Goal: Transaction & Acquisition: Purchase product/service

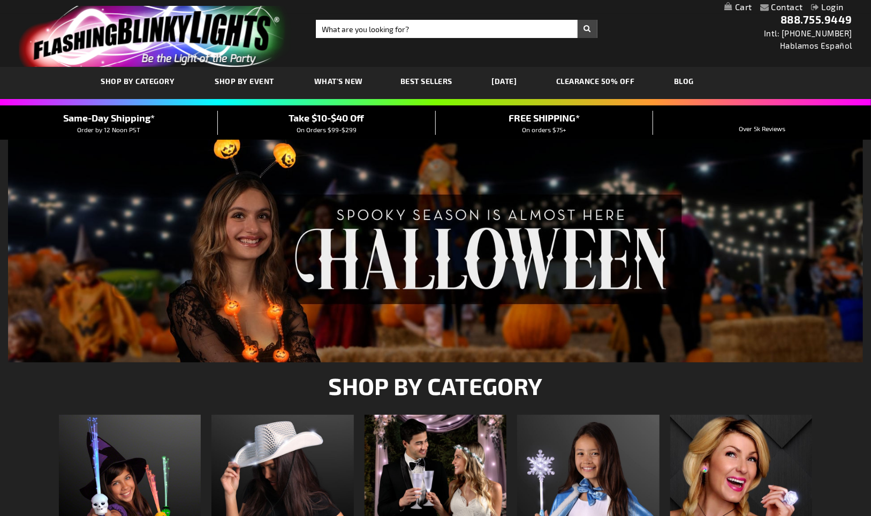
click at [819, 6] on link "Login" at bounding box center [827, 7] width 33 height 10
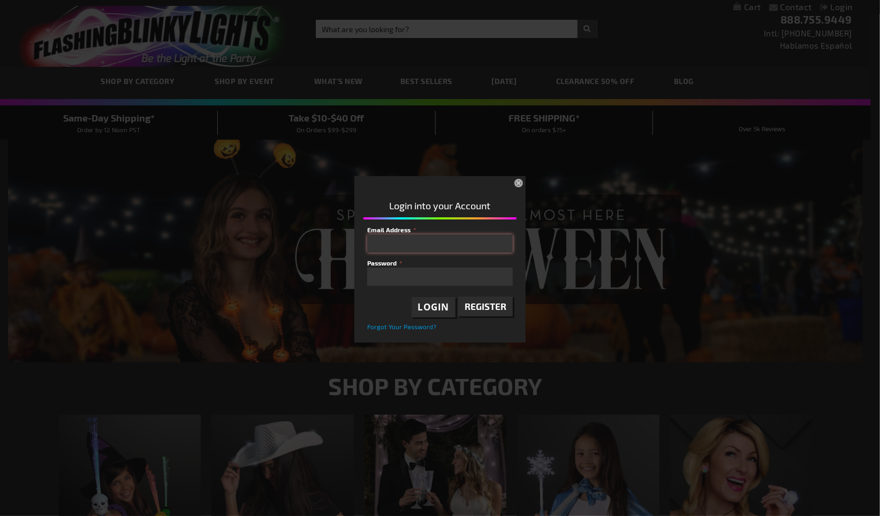
click at [400, 235] on input "Email Address" at bounding box center [440, 243] width 146 height 18
paste input "PA2@gundersenhealth.org"
type input "PA2@gundersenhealth.org"
click at [434, 307] on span "Login" at bounding box center [434, 307] width 32 height 12
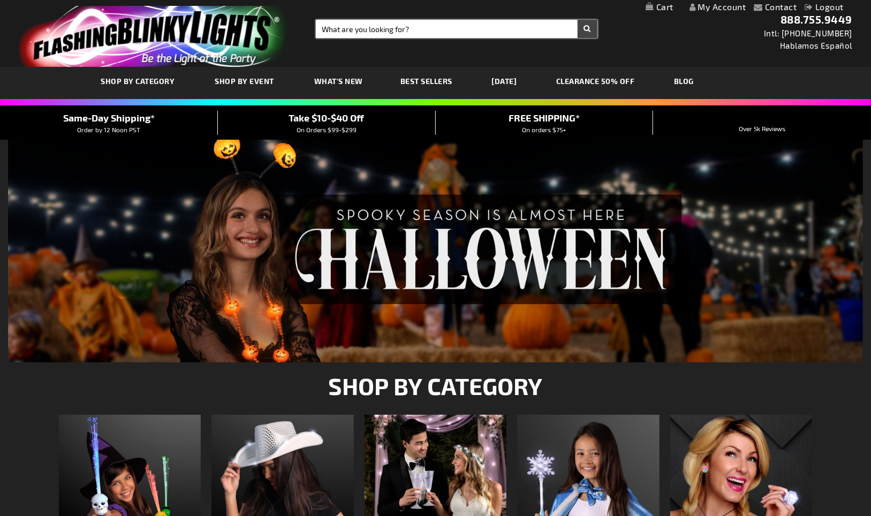
click at [389, 24] on input "Search" at bounding box center [456, 29] width 281 height 18
paste input "11266"
type input "11266"
click at [583, 28] on button "Search" at bounding box center [587, 29] width 20 height 18
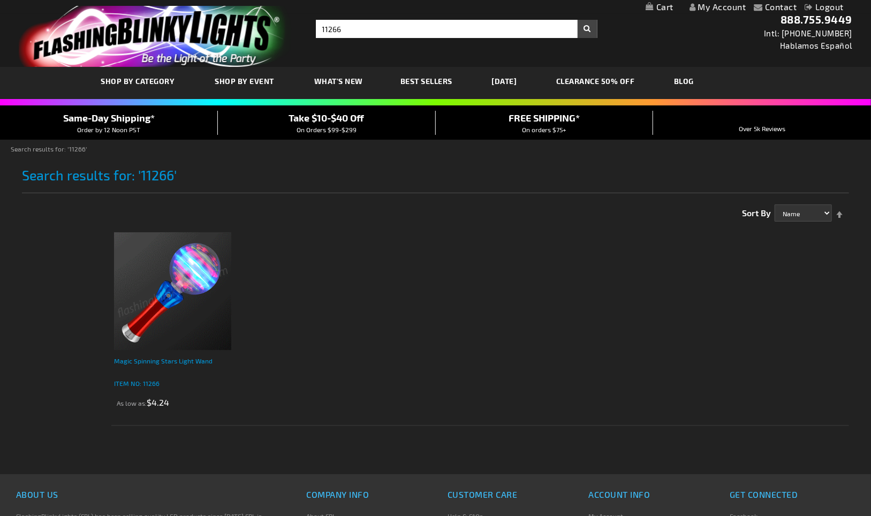
click at [142, 373] on div "Magic Spinning Stars Light Wand" at bounding box center [173, 365] width 118 height 21
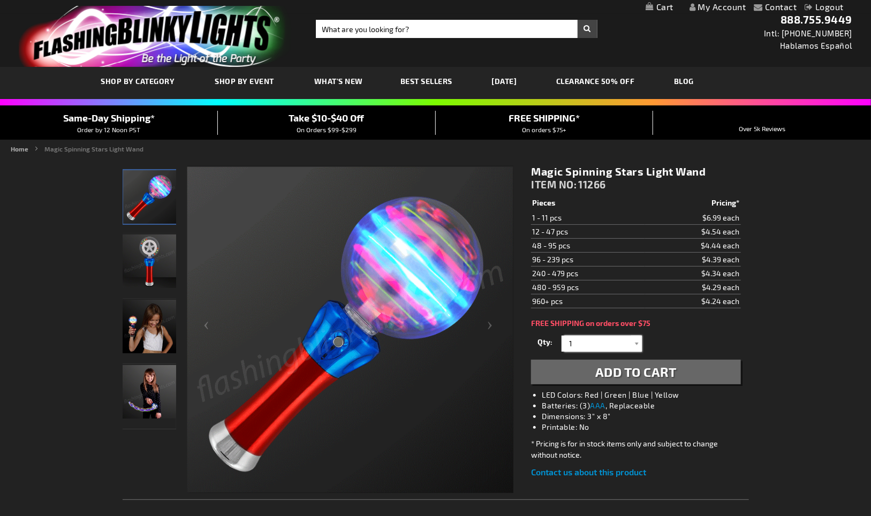
click at [580, 343] on input "1" at bounding box center [603, 344] width 78 height 16
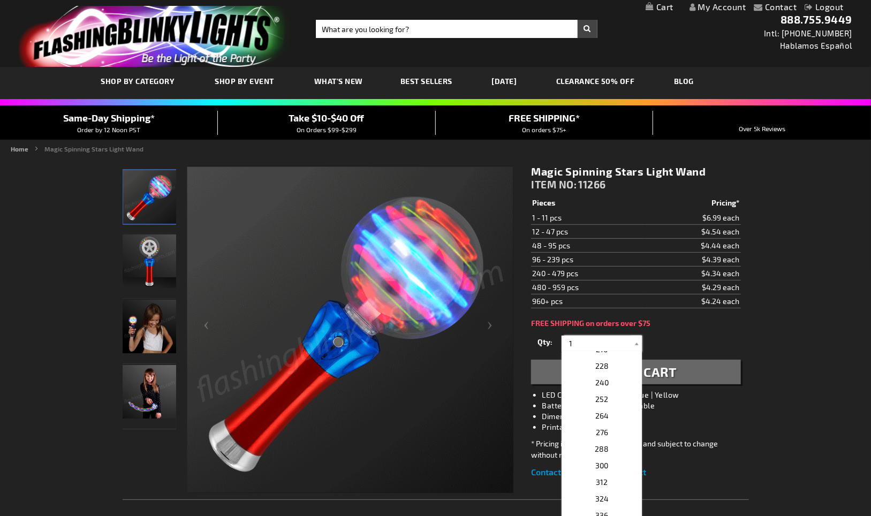
scroll to position [238, 0]
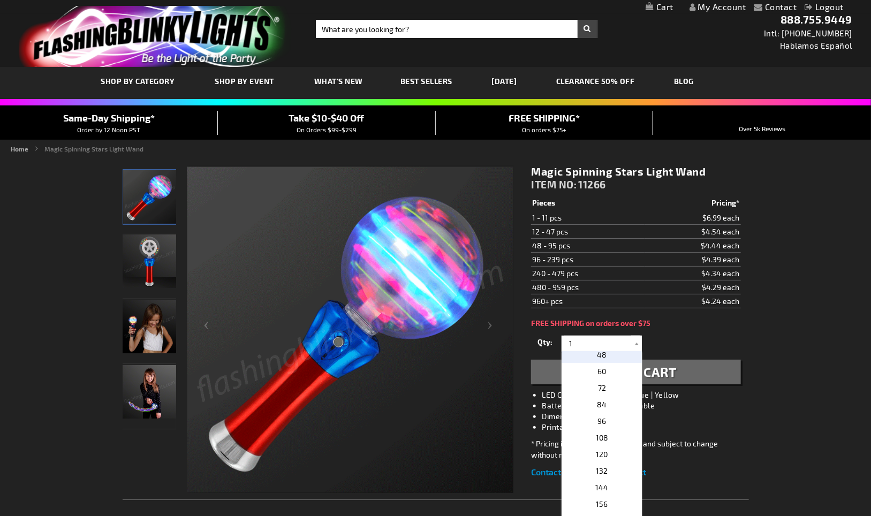
click at [613, 360] on p "48" at bounding box center [601, 354] width 80 height 17
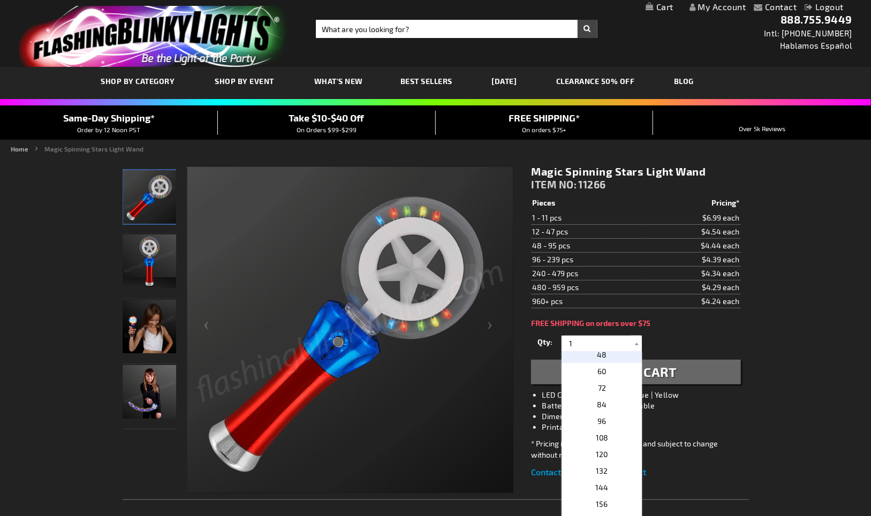
type input "48"
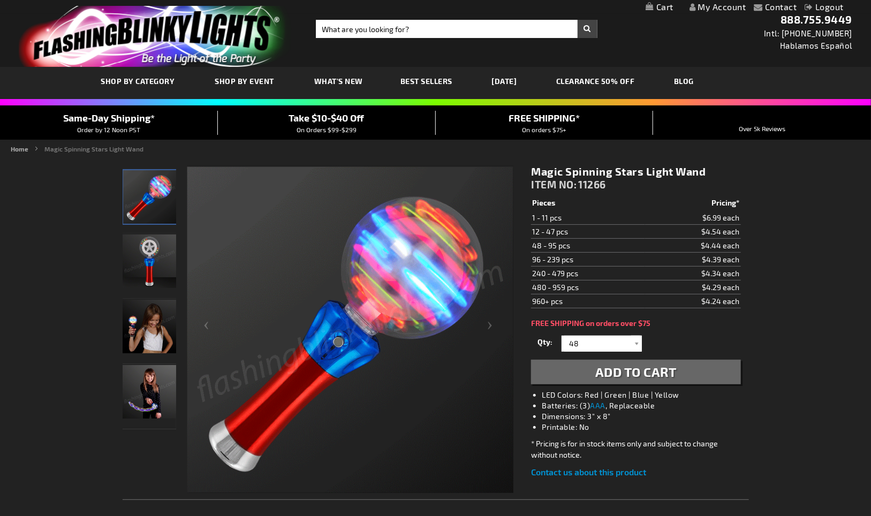
click at [638, 372] on span "Add to Cart" at bounding box center [635, 372] width 81 height 16
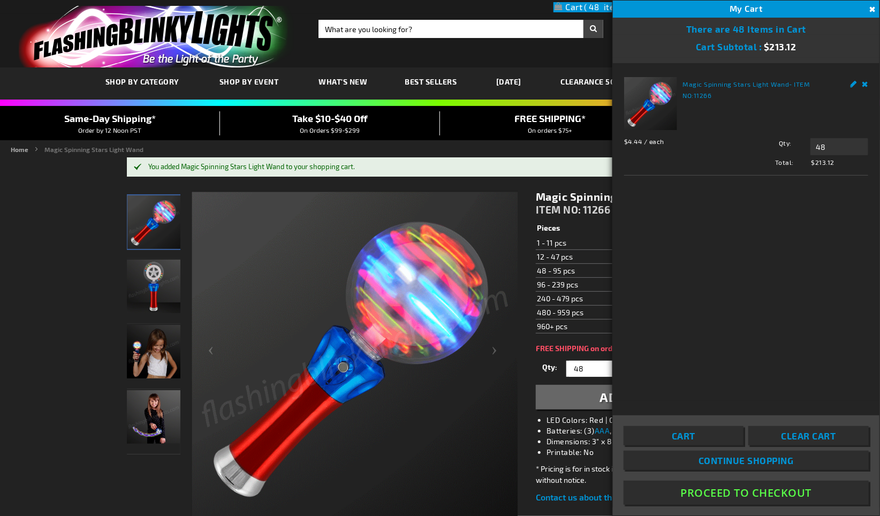
click at [870, 6] on button "Close" at bounding box center [871, 10] width 12 height 12
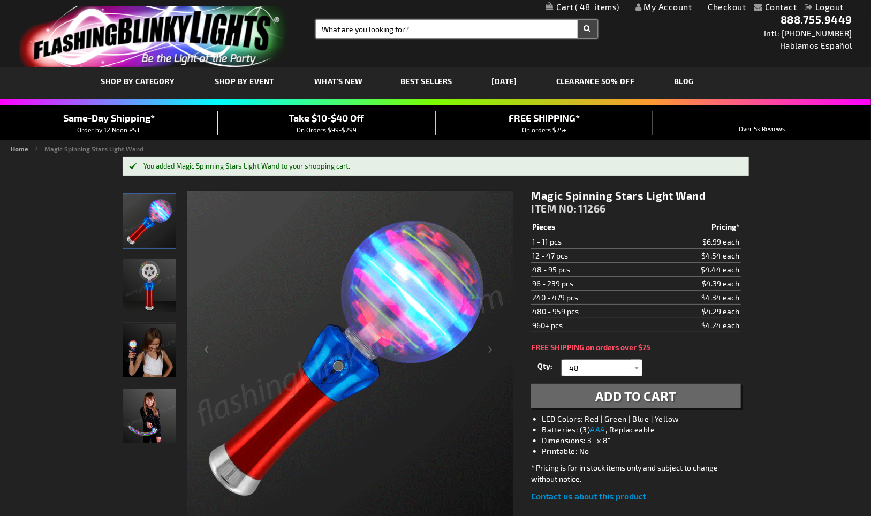
click at [387, 33] on input "Search" at bounding box center [456, 29] width 281 height 18
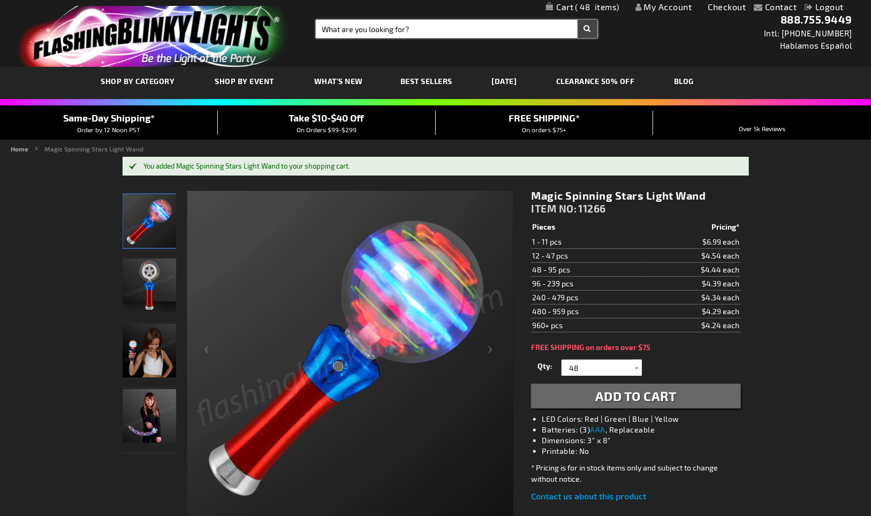
paste input "10365-RD"
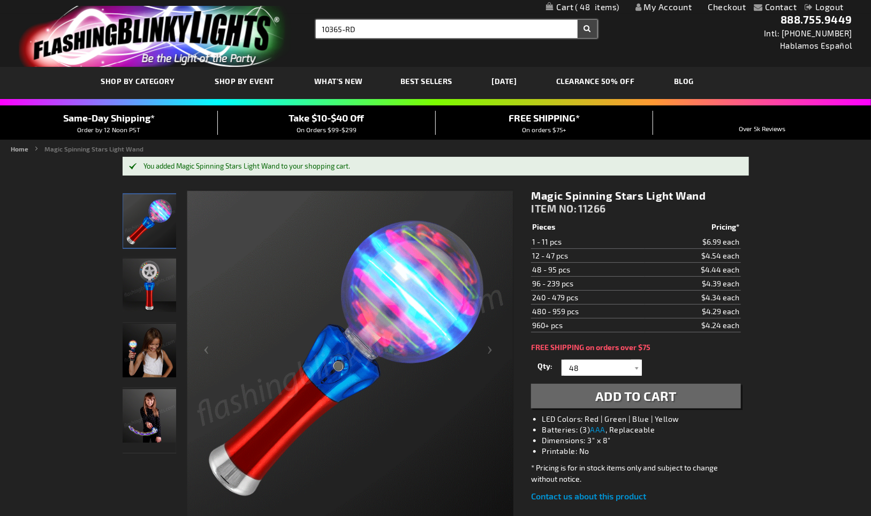
type input "10365-RD"
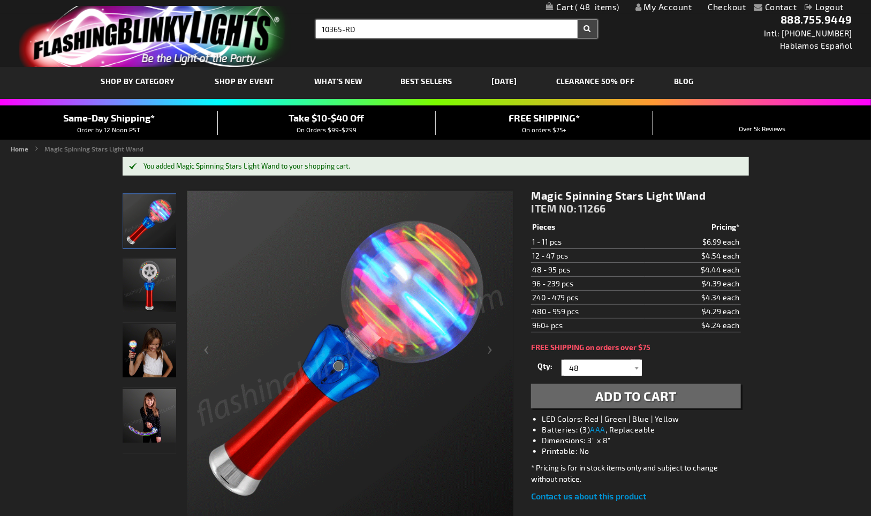
click at [577, 20] on button "Search" at bounding box center [587, 29] width 20 height 18
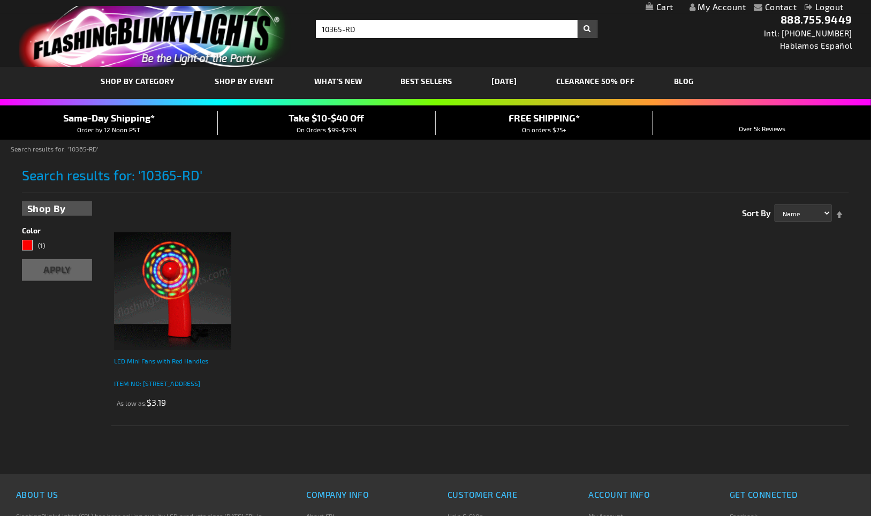
click at [134, 361] on div "LED Mini Fans with Red Handles" at bounding box center [173, 365] width 118 height 21
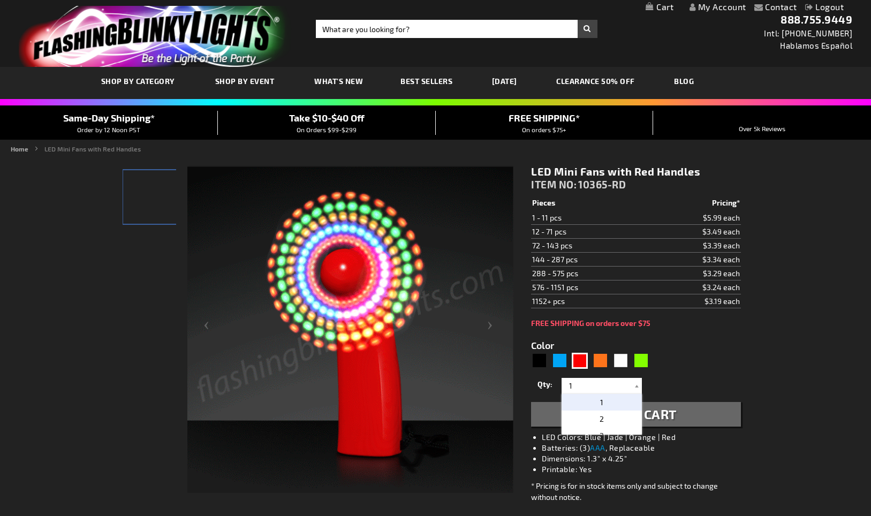
click at [613, 380] on input "1" at bounding box center [603, 386] width 78 height 16
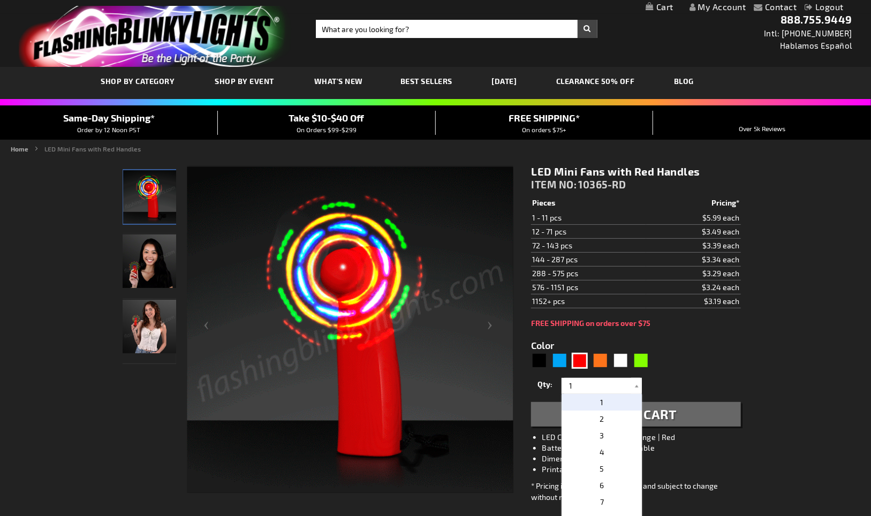
scroll to position [238, 0]
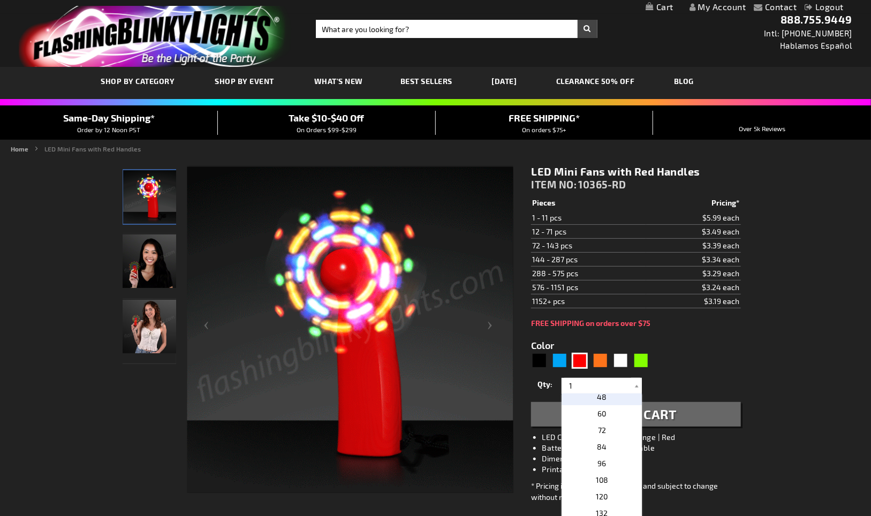
click at [613, 401] on p "48" at bounding box center [601, 396] width 80 height 17
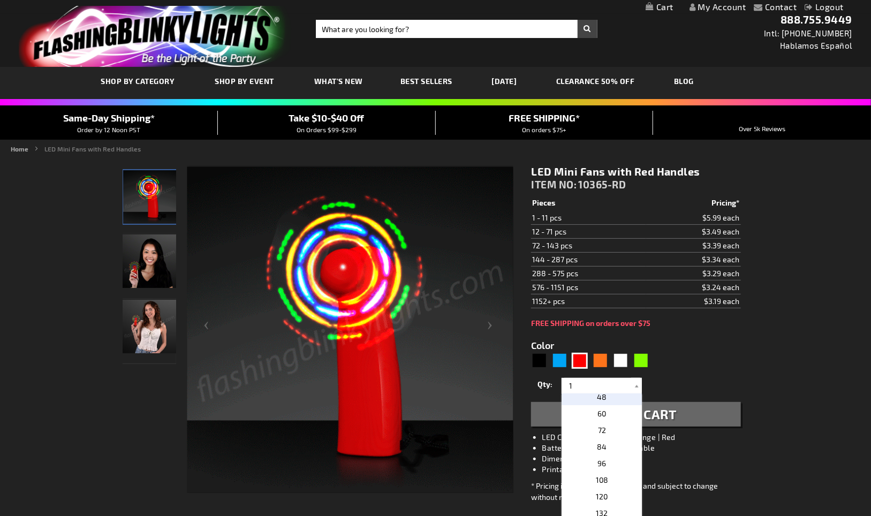
type input "48"
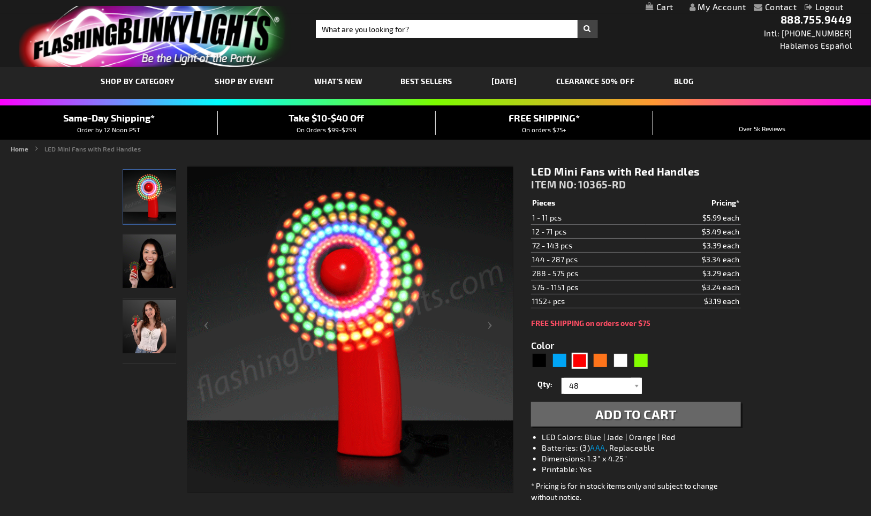
click at [634, 414] on span "Add to Cart" at bounding box center [635, 414] width 81 height 16
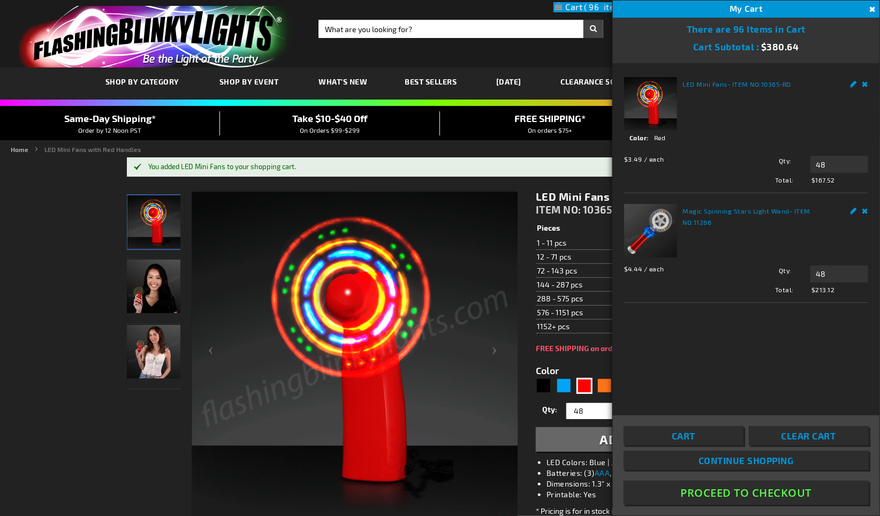
click at [616, 374] on div "LED Mini Fans - ITEM NO: 10365-RD See Details Options Details Color Red" at bounding box center [746, 232] width 266 height 338
click at [599, 361] on form "Color 5641 1" at bounding box center [640, 402] width 209 height 99
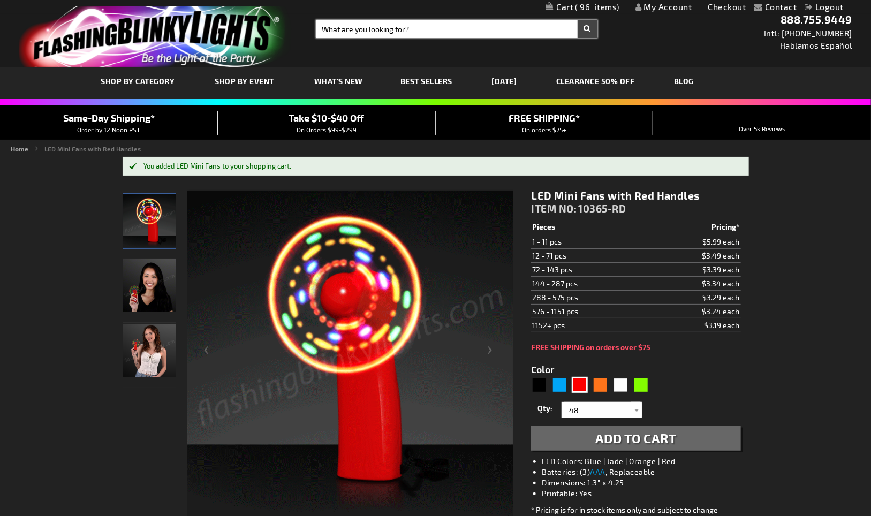
click at [441, 37] on input "Search" at bounding box center [456, 29] width 281 height 18
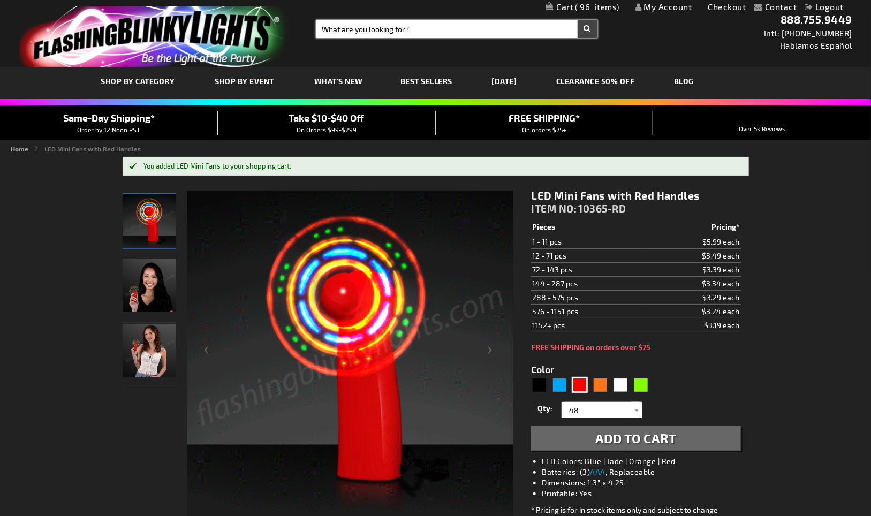
paste input "12680"
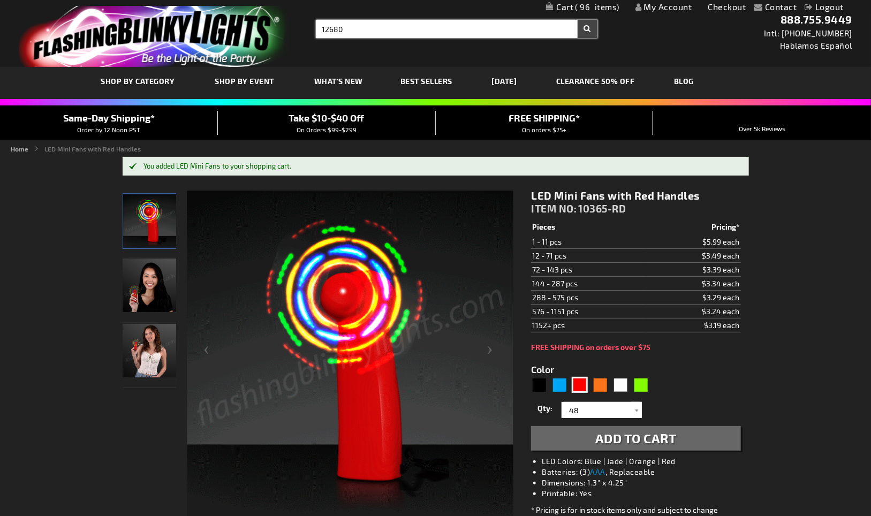
type input "12680"
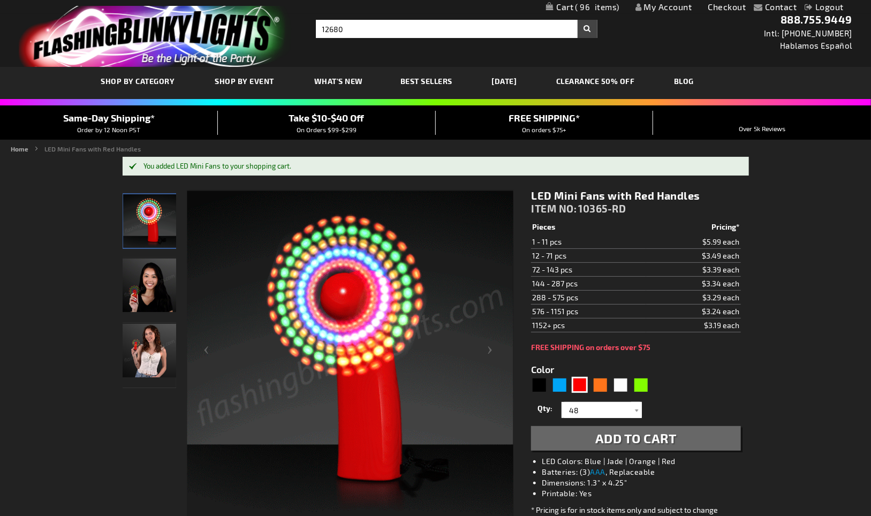
click at [589, 31] on button "Search" at bounding box center [587, 29] width 20 height 18
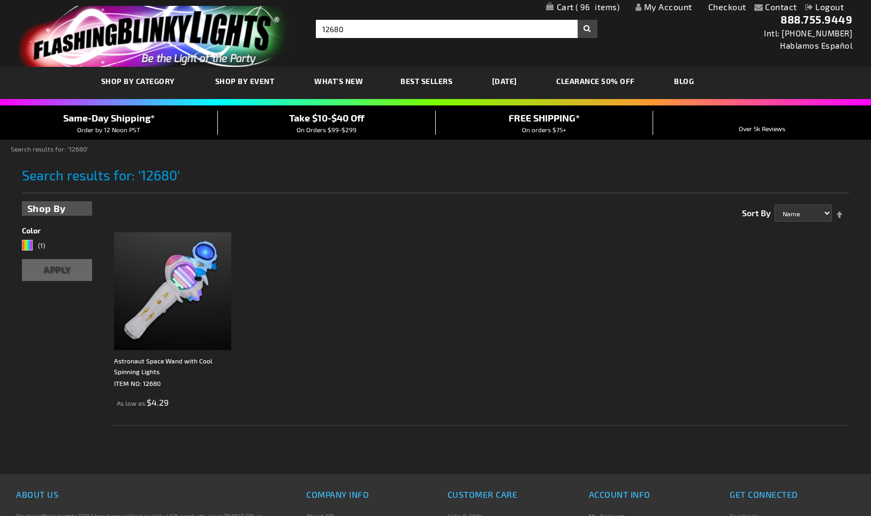
click at [158, 362] on div "Astronaut Space Wand with Cool Spinning Lights" at bounding box center [173, 365] width 118 height 21
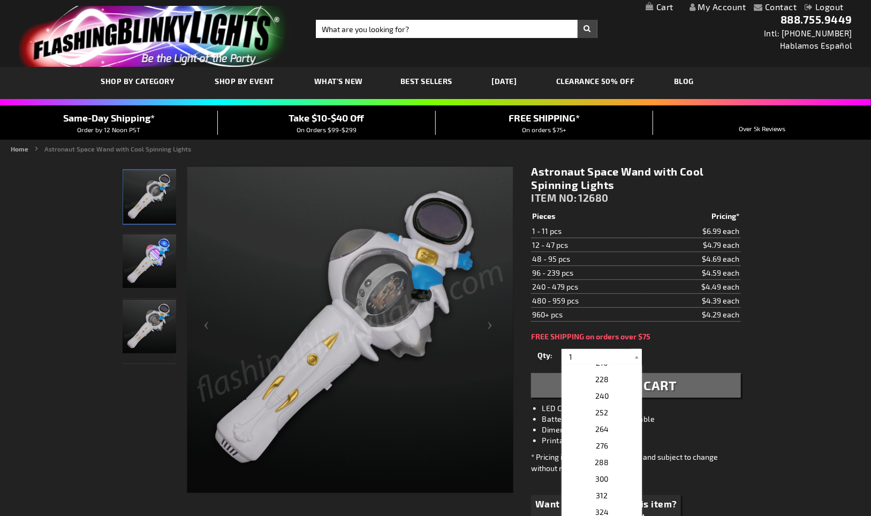
scroll to position [238, 0]
click at [611, 370] on p "48" at bounding box center [601, 368] width 80 height 17
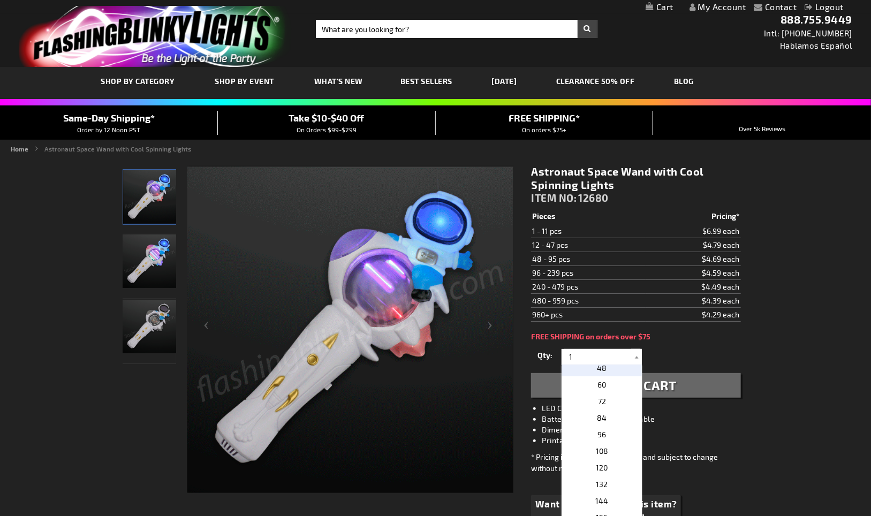
type input "48"
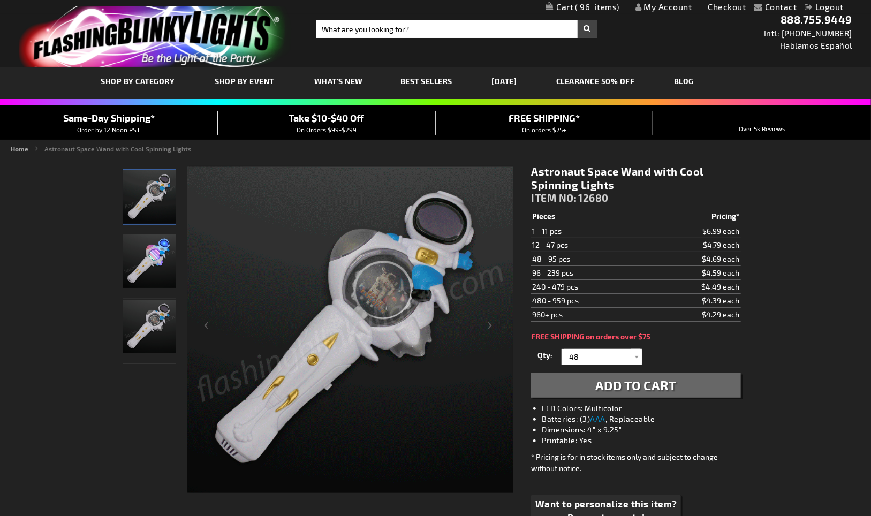
click at [643, 385] on span "Add to Cart" at bounding box center [635, 385] width 81 height 16
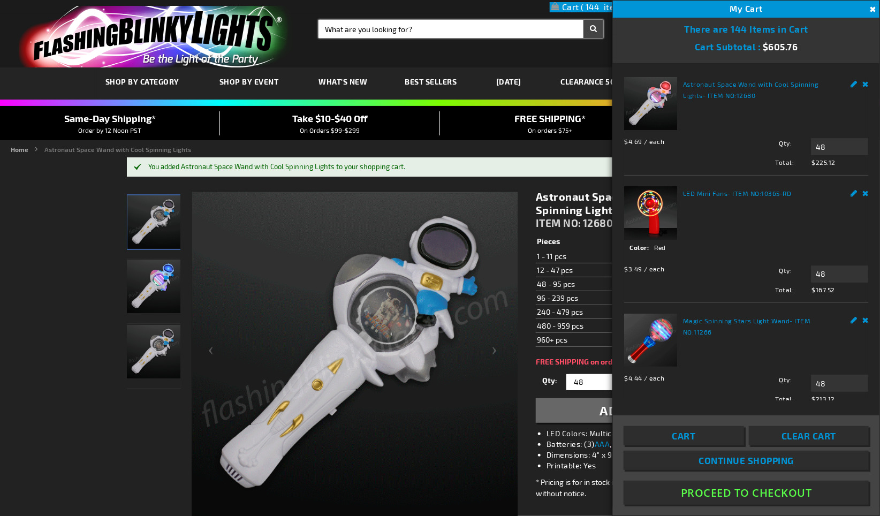
click at [452, 36] on input "Search" at bounding box center [460, 29] width 285 height 18
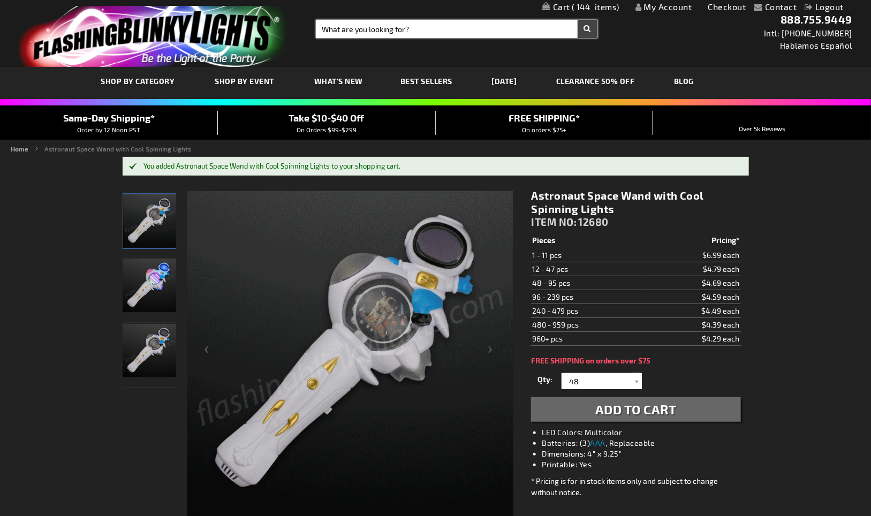
click at [436, 29] on input "Search" at bounding box center [456, 29] width 281 height 18
paste input "12650-BL"
type input "12650-BL"
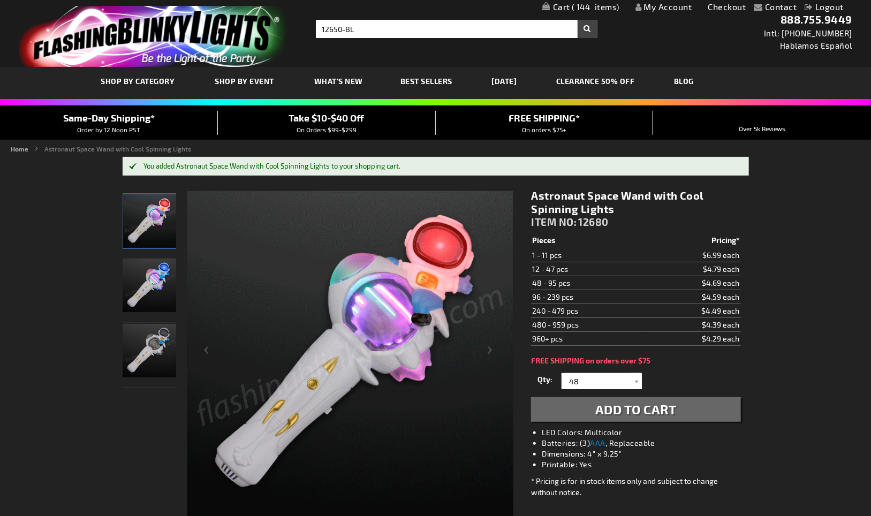
click at [593, 25] on button "Search" at bounding box center [587, 29] width 20 height 18
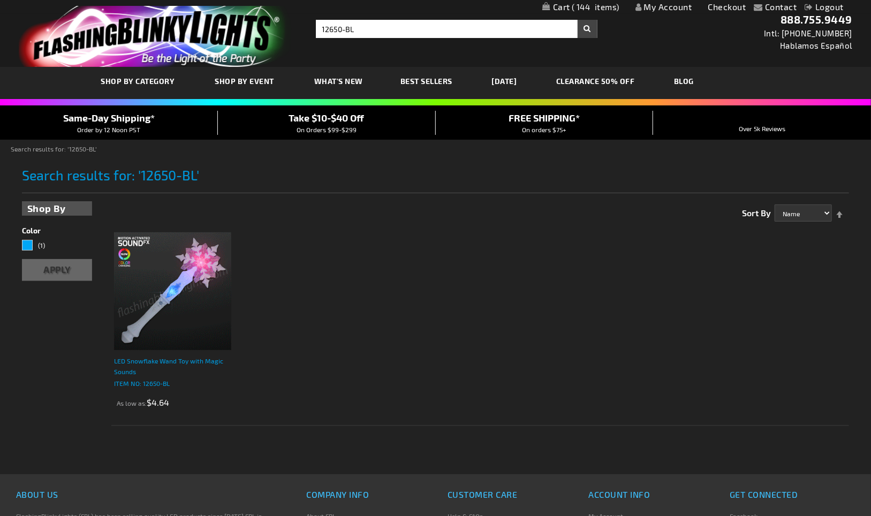
click at [127, 364] on div "LED Snowflake Wand Toy with Magic Sounds" at bounding box center [173, 365] width 118 height 21
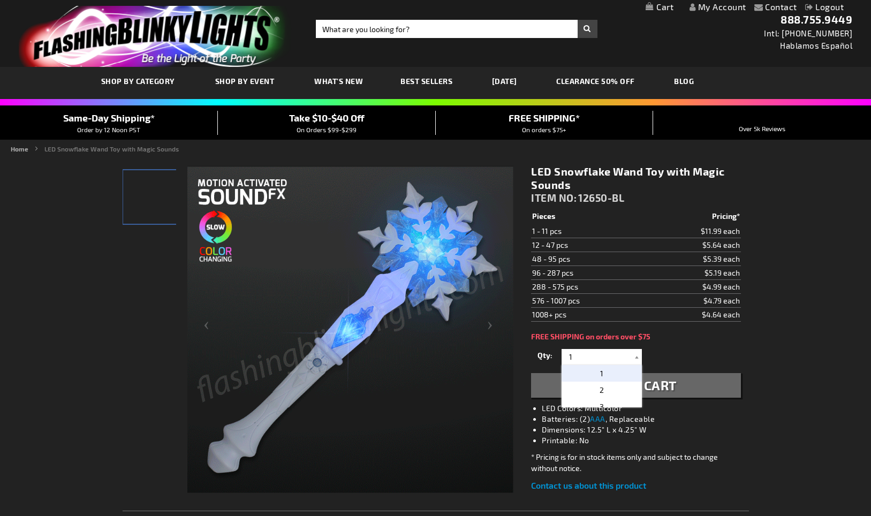
click at [580, 355] on input "1" at bounding box center [603, 357] width 78 height 16
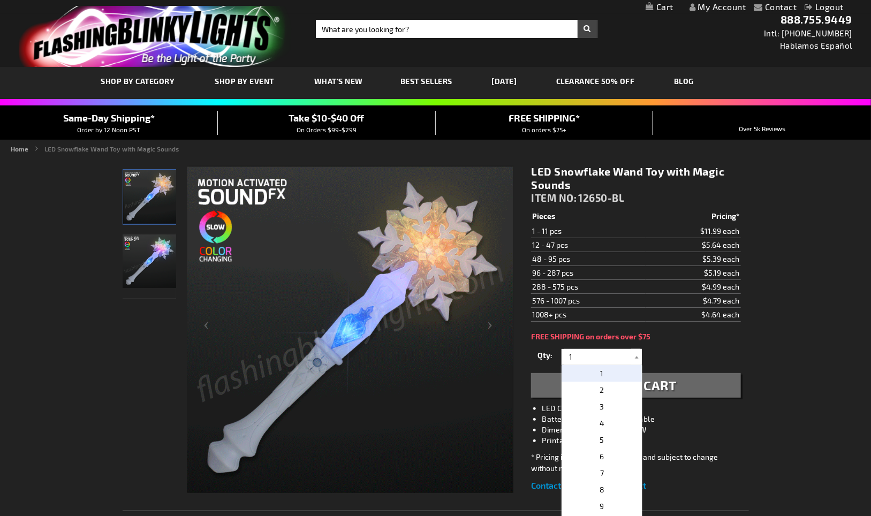
scroll to position [52, 0]
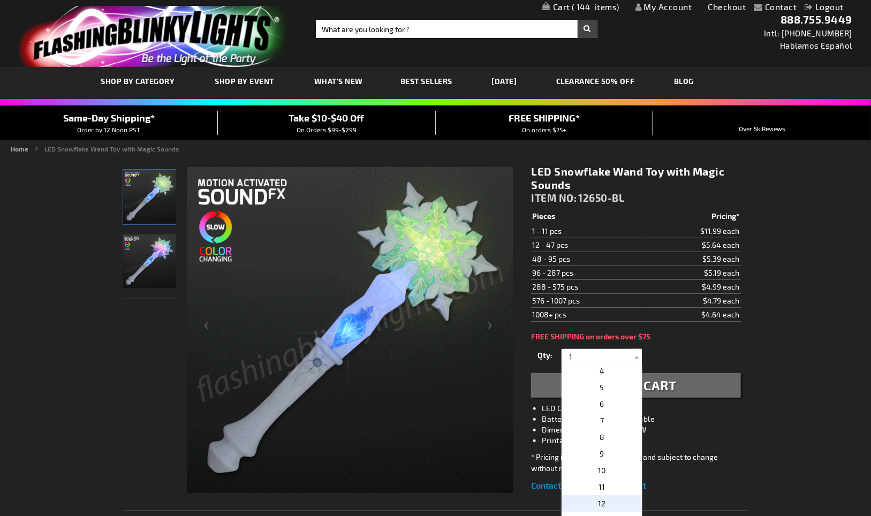
click at [618, 496] on p "12" at bounding box center [601, 503] width 80 height 17
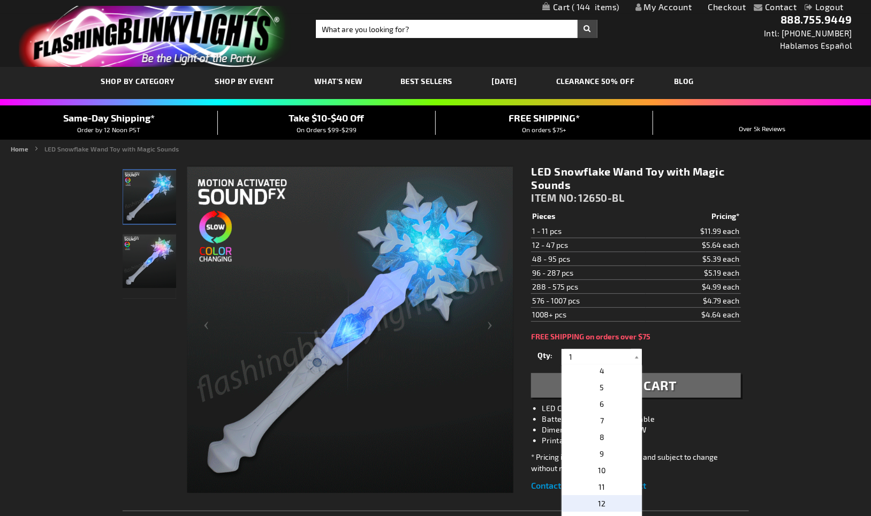
type input "12"
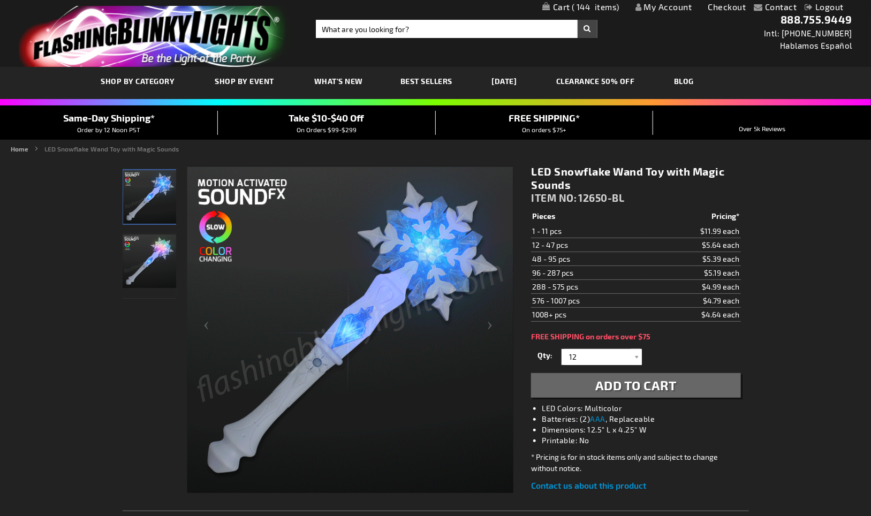
click at [645, 377] on span "Add to Cart" at bounding box center [635, 385] width 81 height 16
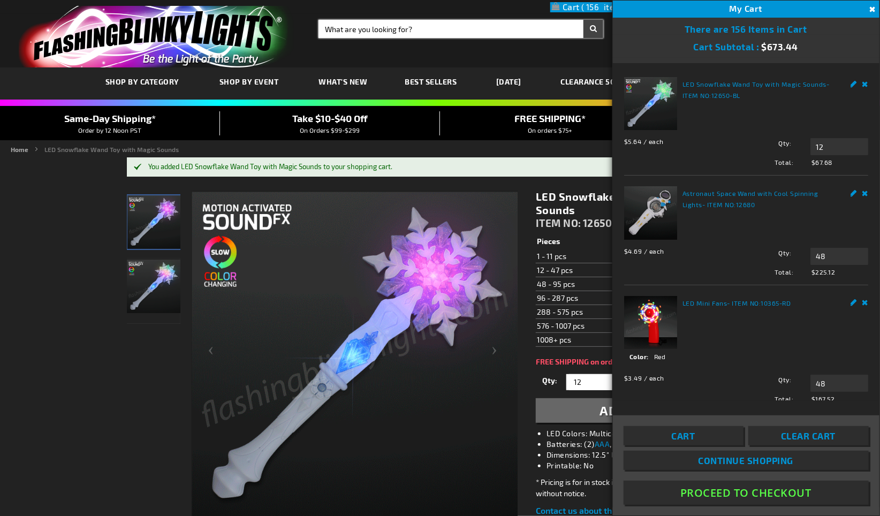
click at [422, 36] on input "Search" at bounding box center [460, 29] width 285 height 18
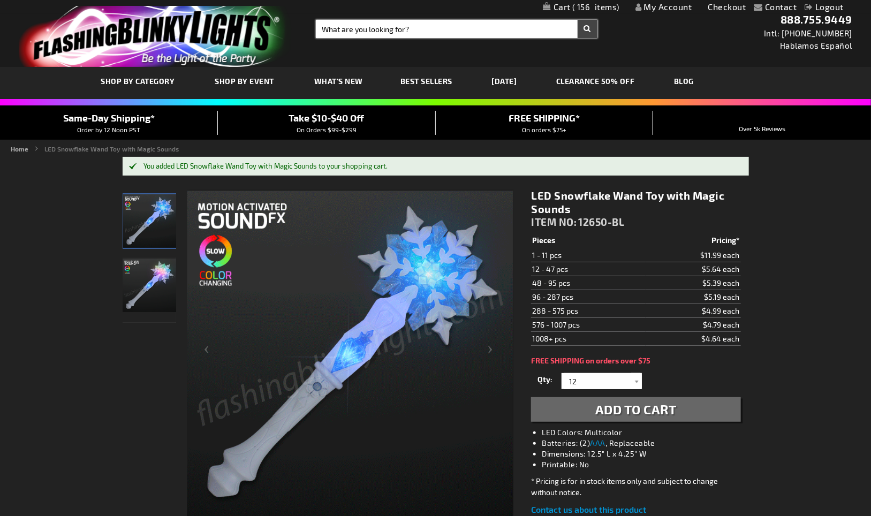
click at [423, 31] on input "Search" at bounding box center [456, 29] width 281 height 18
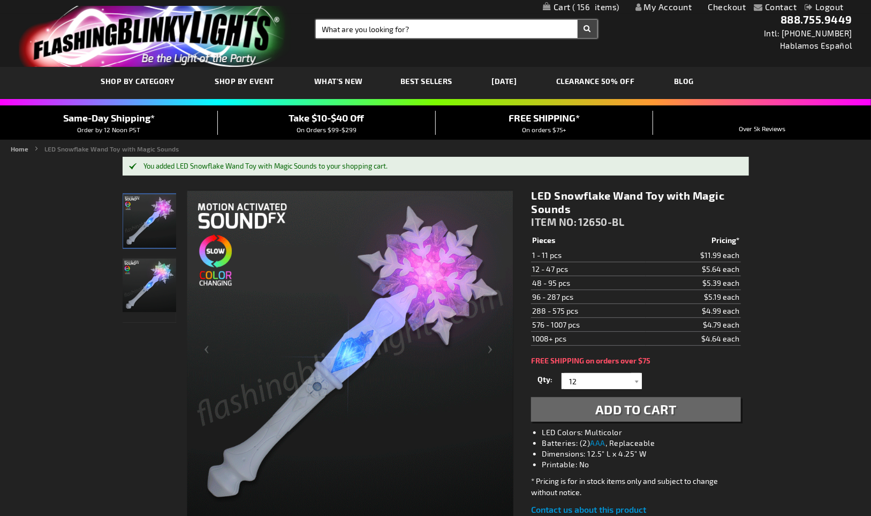
paste input "12650-PK"
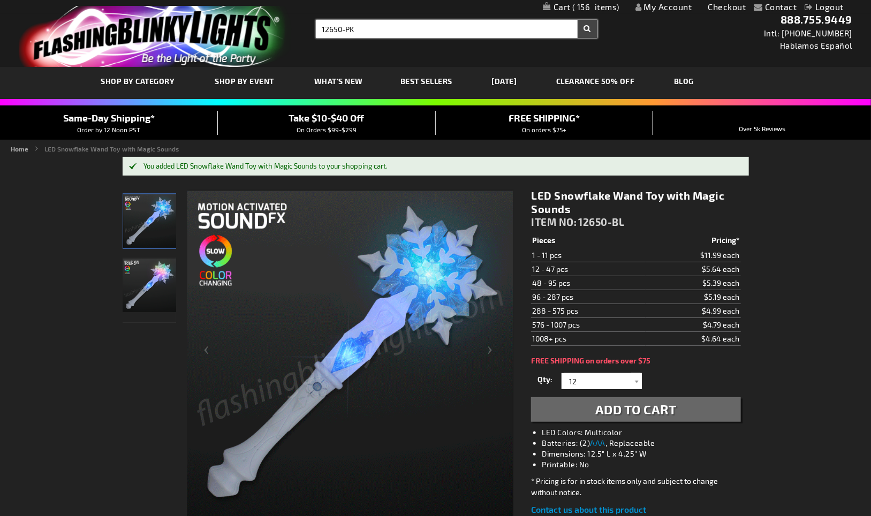
type input "12650-PK"
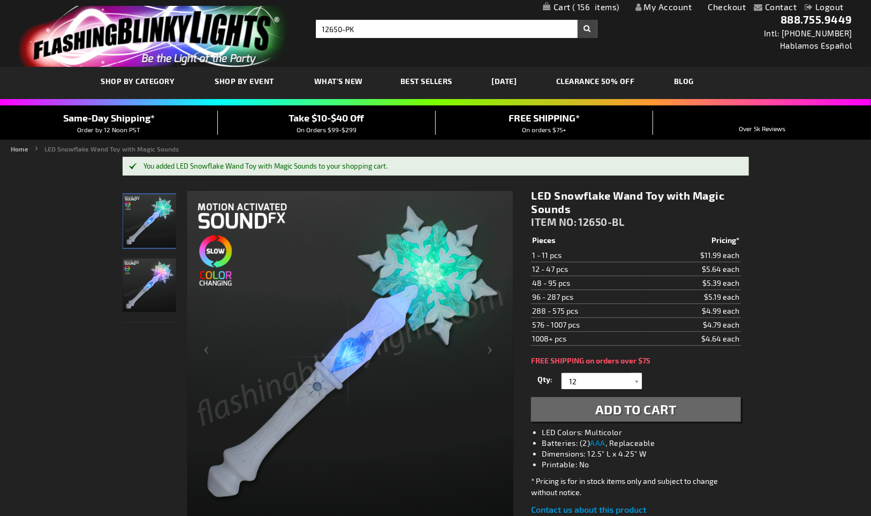
click at [586, 33] on button "Search" at bounding box center [587, 29] width 20 height 18
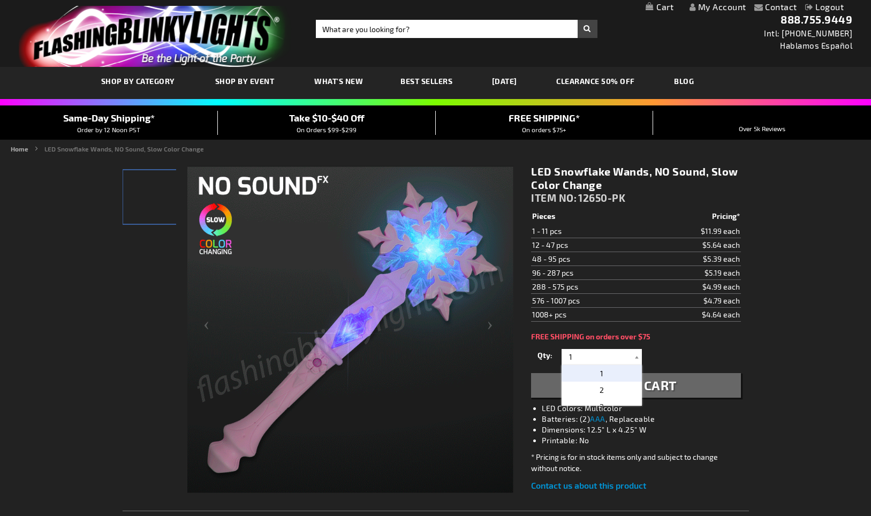
click at [585, 356] on input "1" at bounding box center [603, 357] width 78 height 16
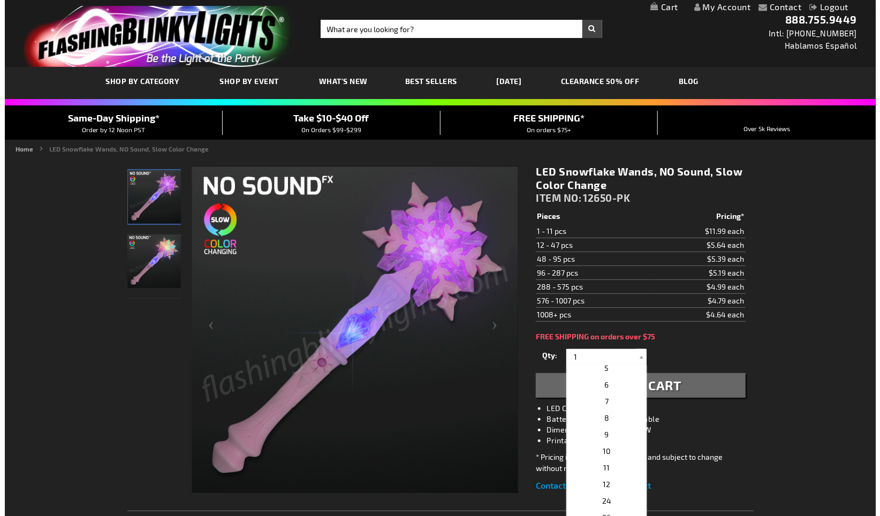
scroll to position [91, 0]
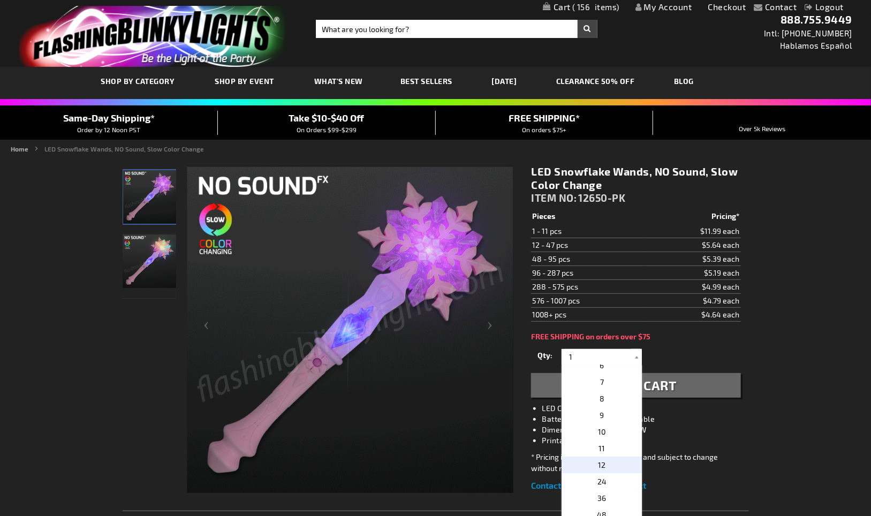
click at [615, 456] on p "12" at bounding box center [601, 464] width 80 height 17
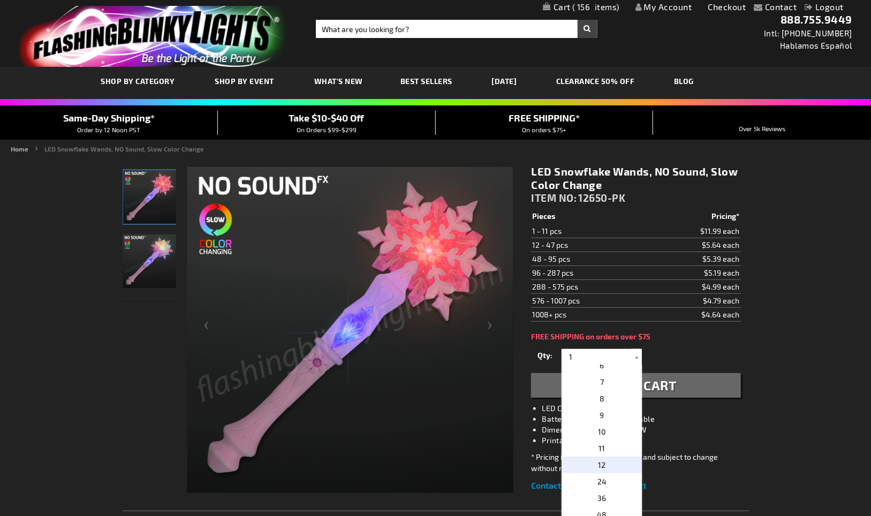
type input "12"
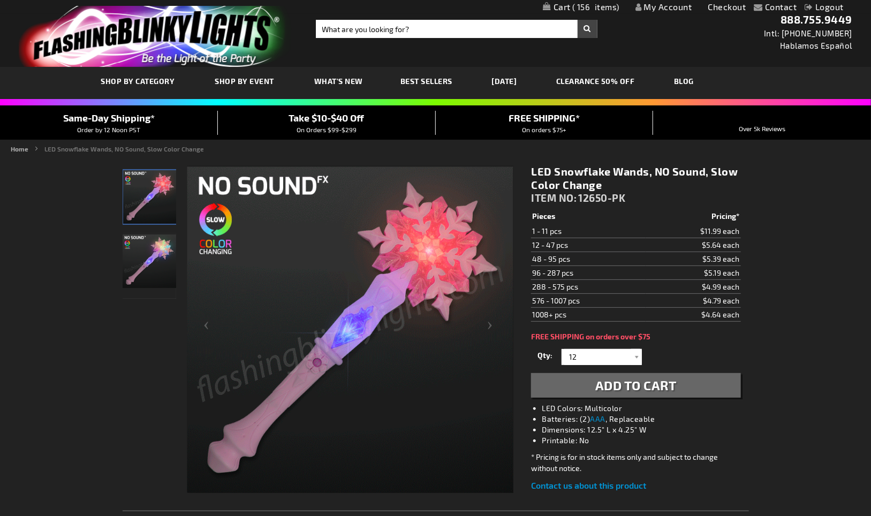
click at [653, 384] on span "Add to Cart" at bounding box center [635, 385] width 81 height 16
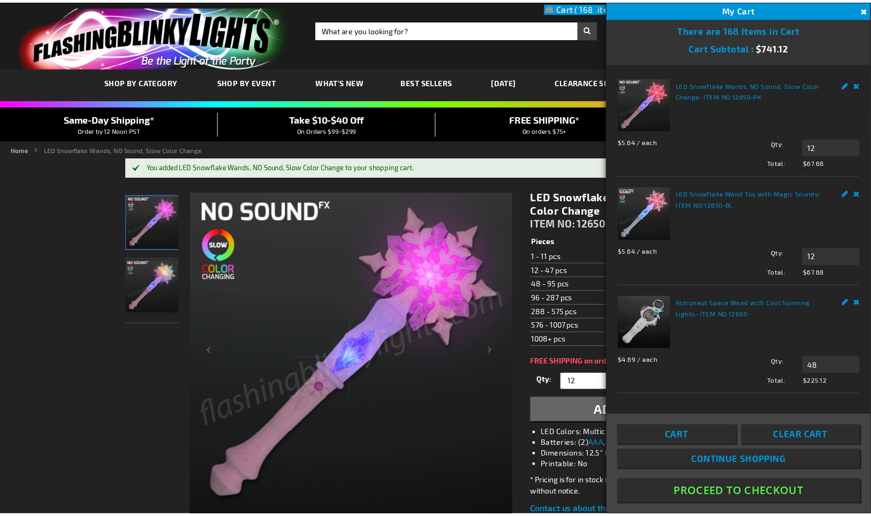
scroll to position [231, 0]
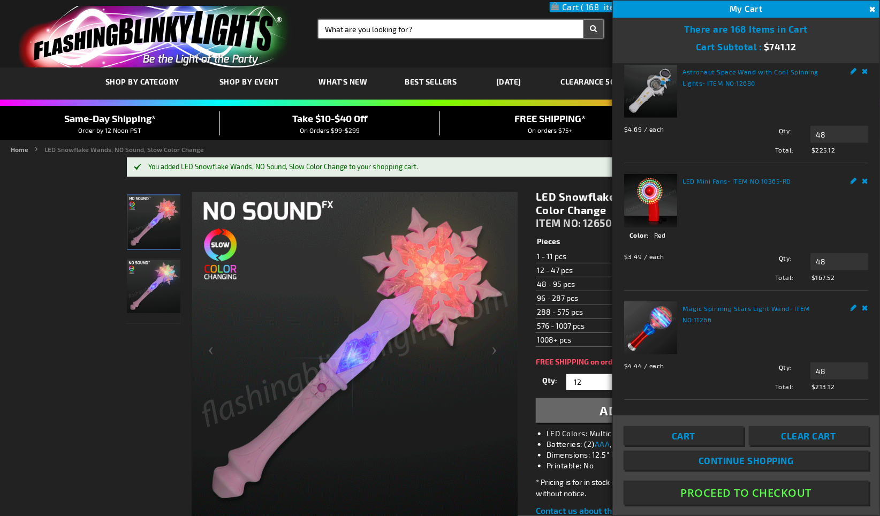
click at [329, 21] on input "Search" at bounding box center [460, 29] width 285 height 18
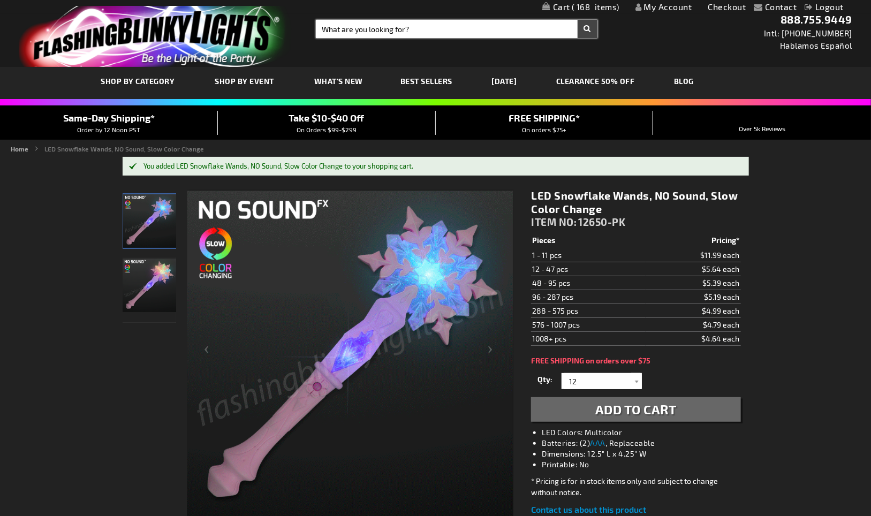
click at [363, 34] on input "Search" at bounding box center [456, 29] width 281 height 18
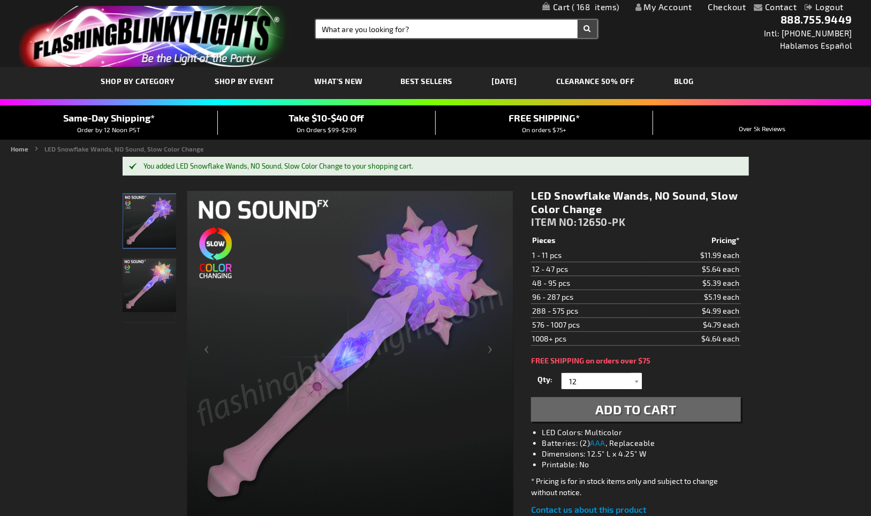
paste input "12188-MLT"
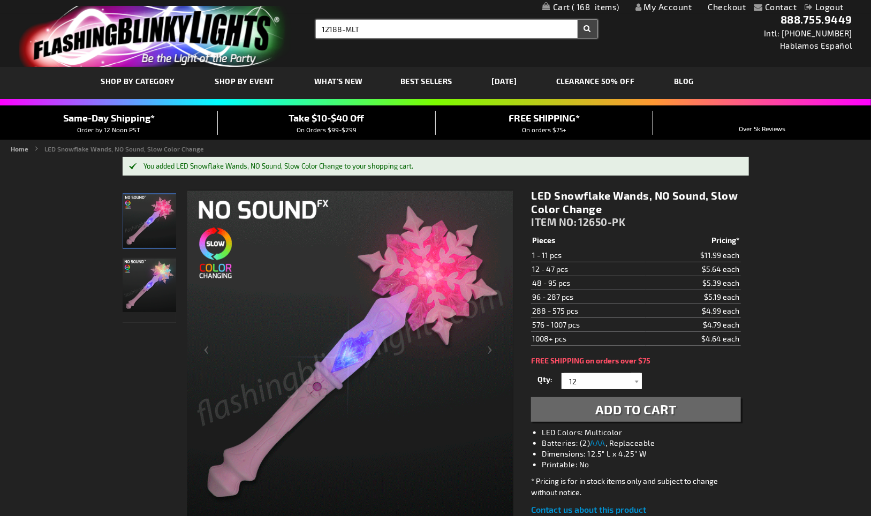
type input "12188-MLT"
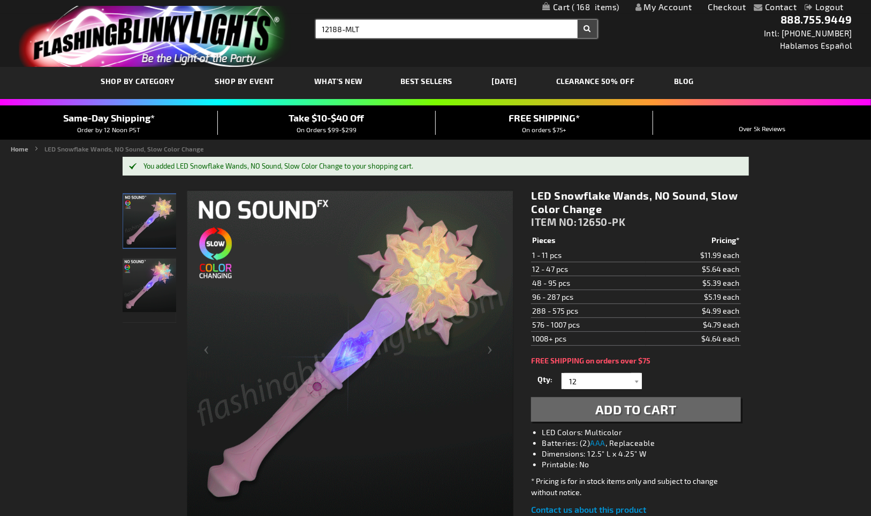
click at [577, 20] on button "Search" at bounding box center [587, 29] width 20 height 18
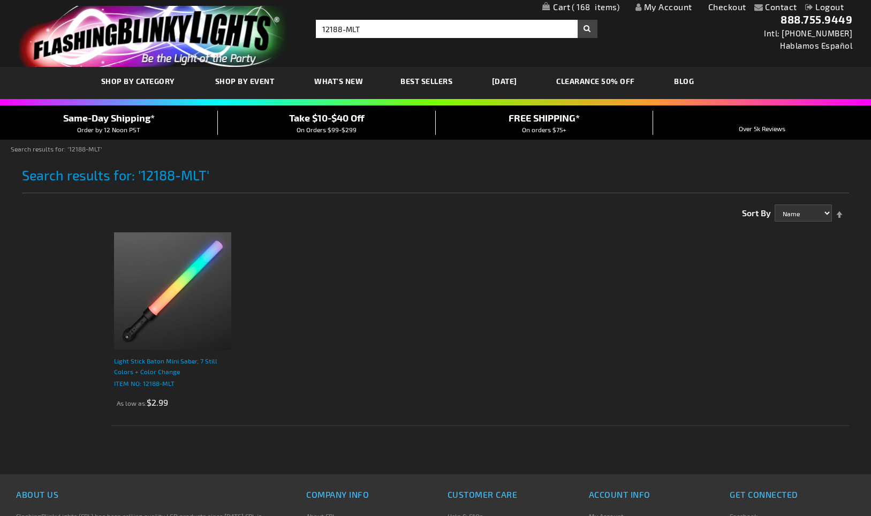
drag, startPoint x: 0, startPoint y: 0, endPoint x: 139, endPoint y: 380, distance: 404.6
click at [139, 380] on p "ITEM NO: 12188-MLT" at bounding box center [173, 383] width 118 height 11
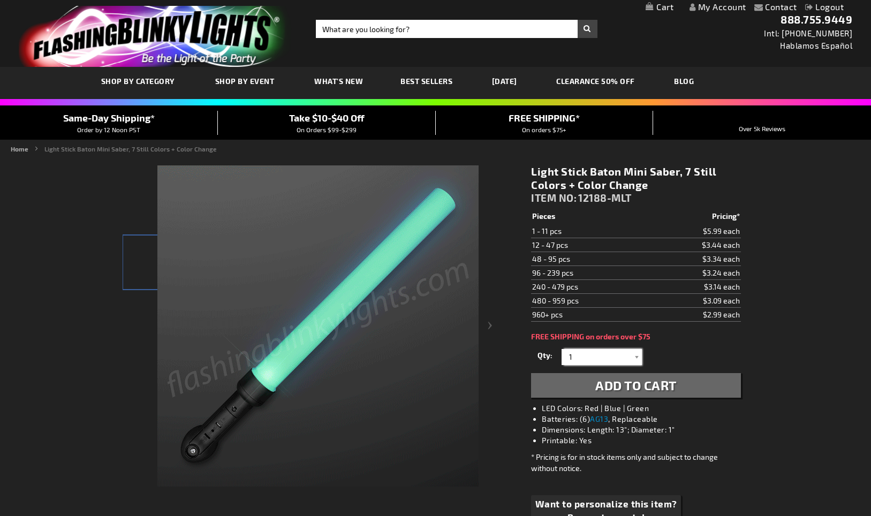
click at [611, 358] on input "1" at bounding box center [603, 357] width 78 height 16
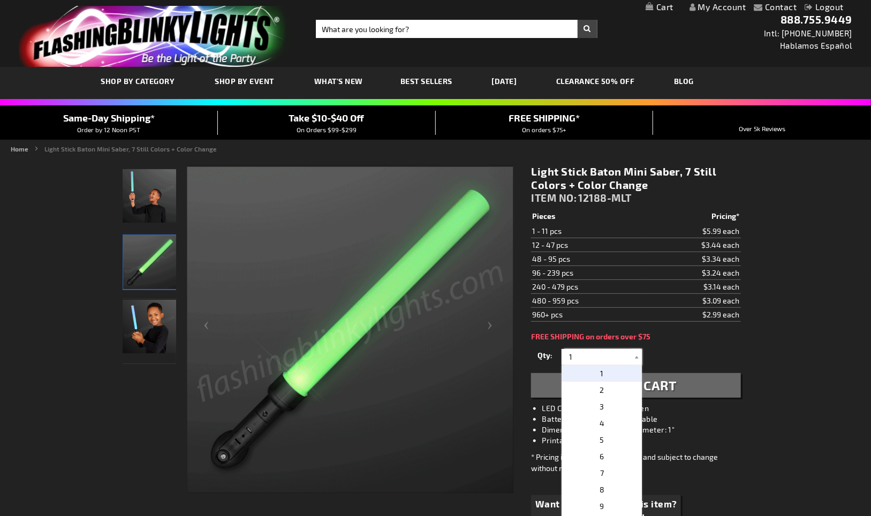
click at [607, 358] on input "1" at bounding box center [603, 357] width 78 height 16
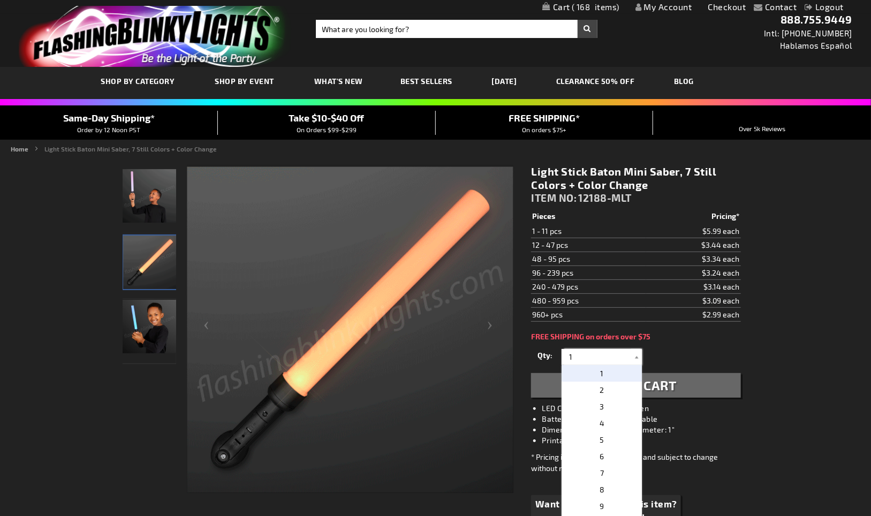
click at [607, 358] on input "1" at bounding box center [603, 357] width 78 height 16
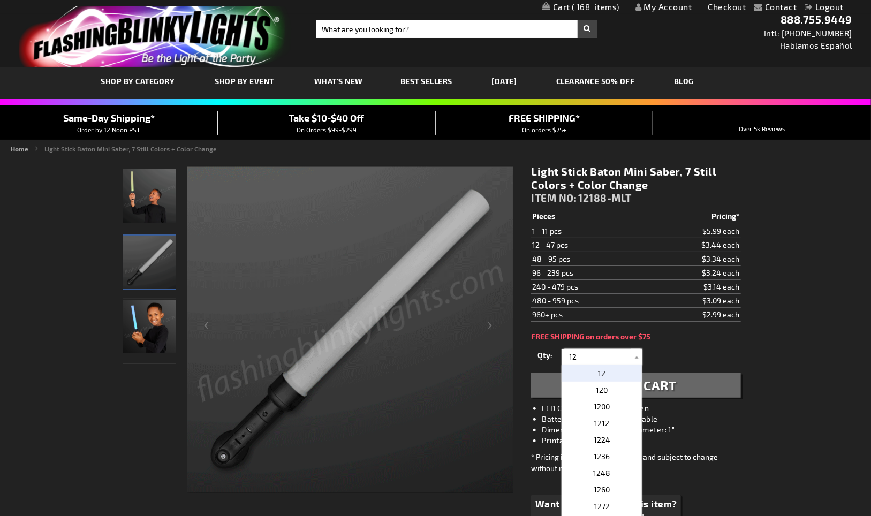
type input "12"
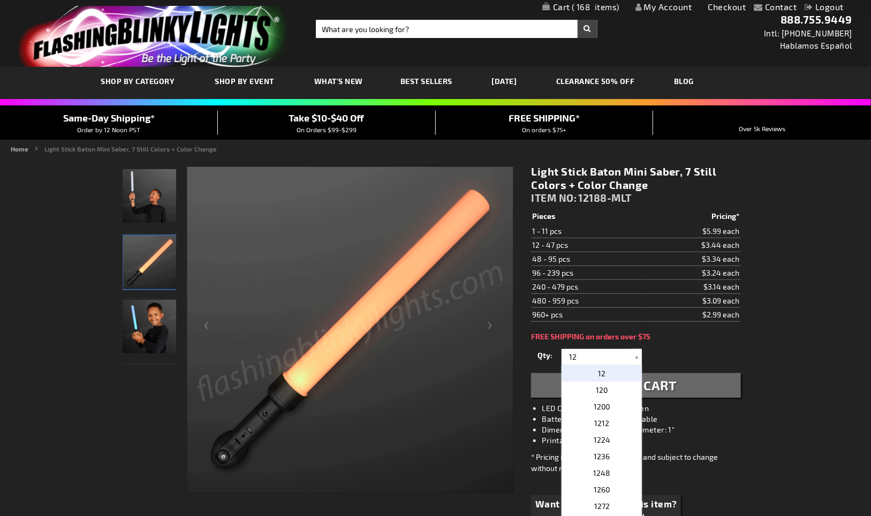
click at [678, 351] on div "Qty 1 2 3 4 5 6 7 8 9 10 11 12 24 36 48 60 72 84 96 108 120 132 144 156 168" at bounding box center [635, 356] width 209 height 21
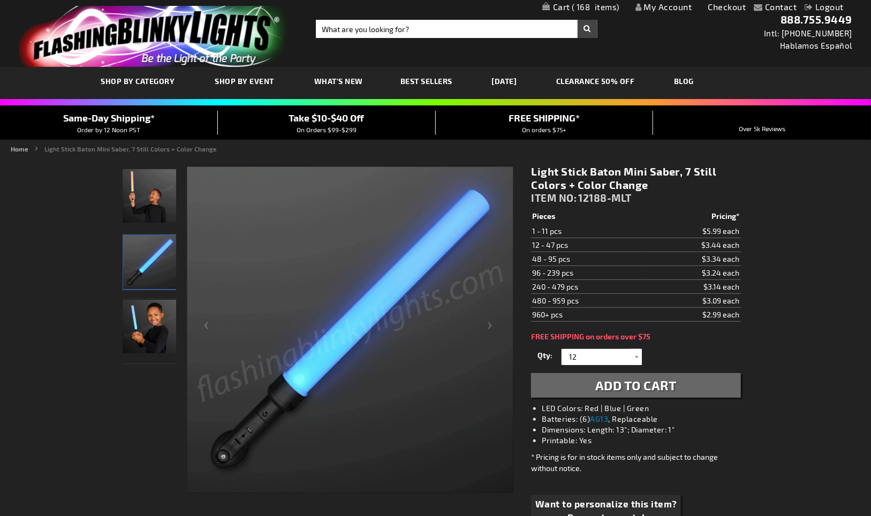
click at [669, 380] on span "Add to Cart" at bounding box center [635, 385] width 81 height 16
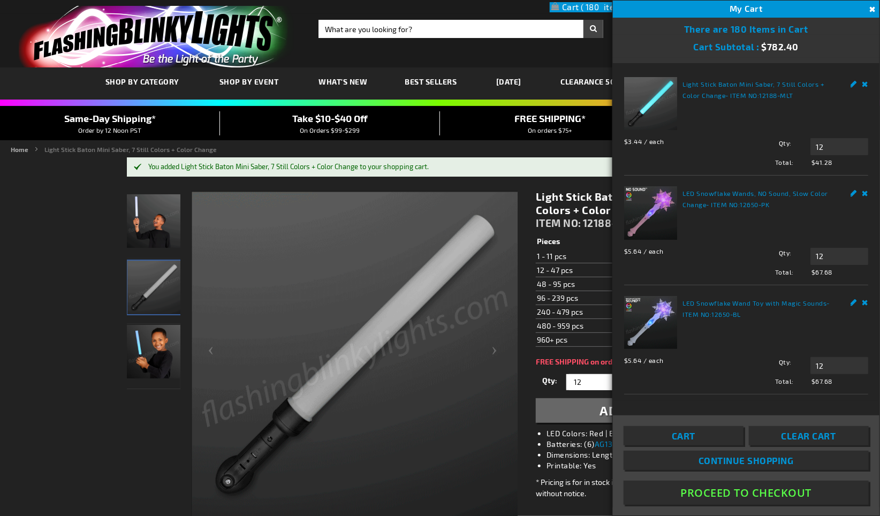
click at [764, 488] on button "Proceed To Checkout" at bounding box center [745, 493] width 245 height 24
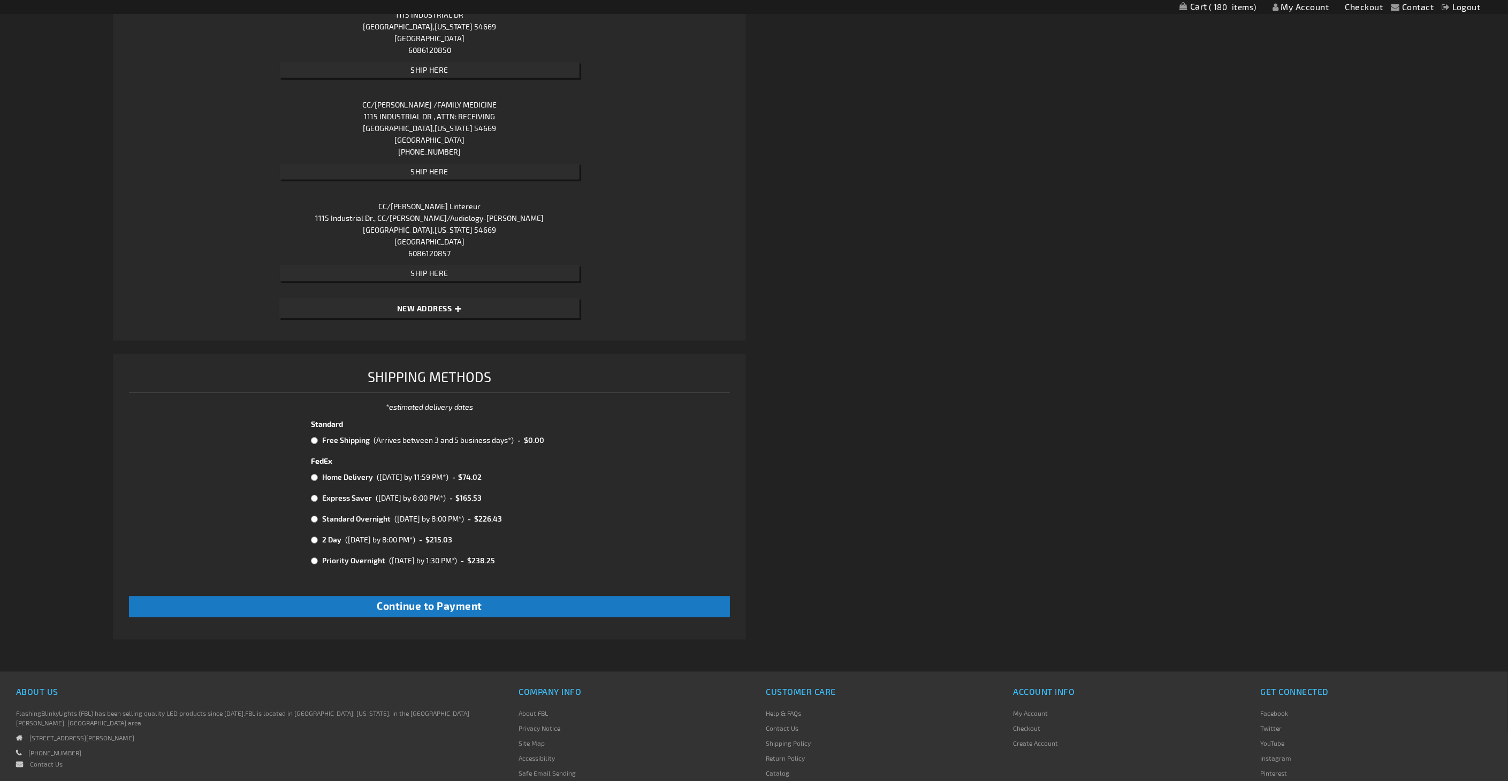
scroll to position [1156, 0]
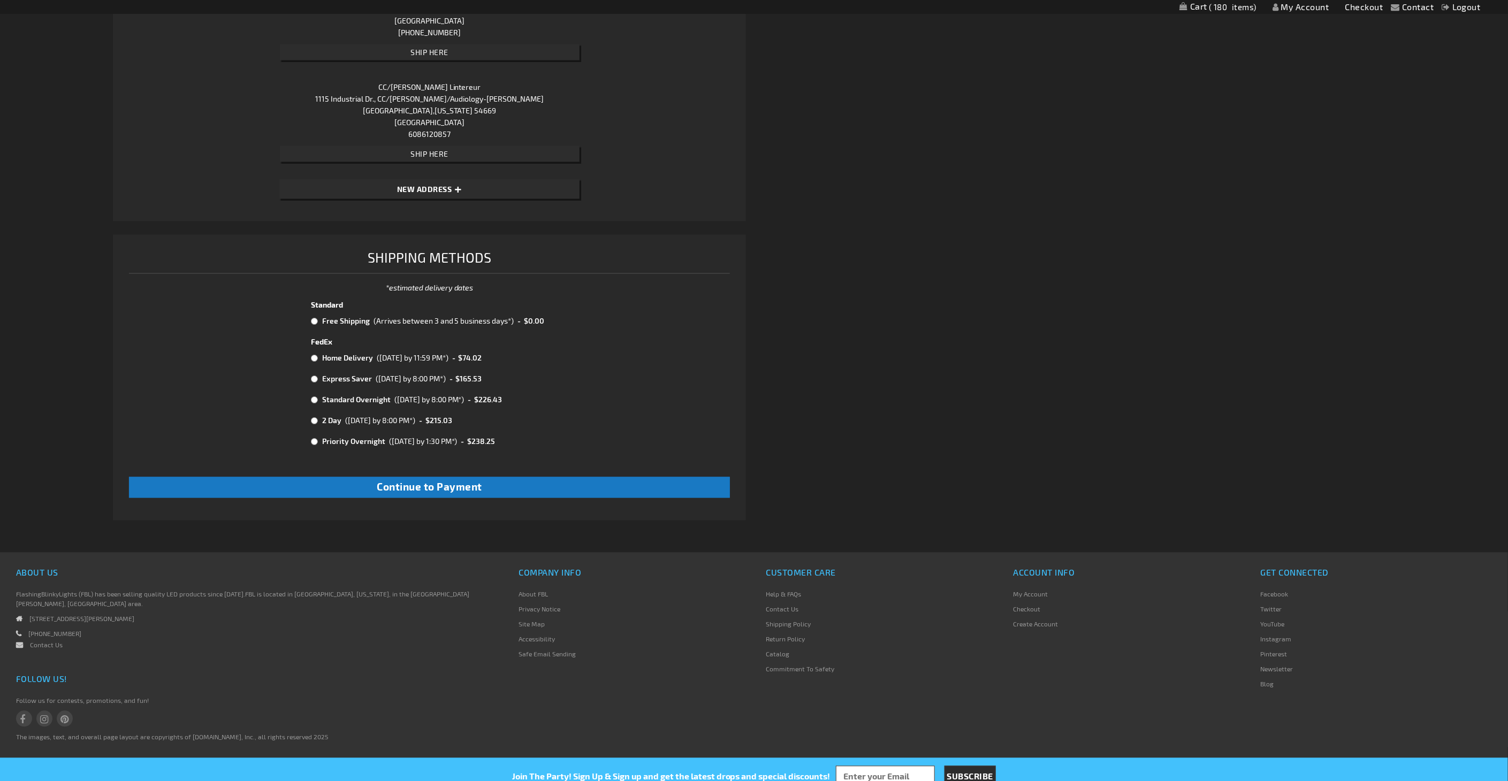
click at [316, 317] on input "radio" at bounding box center [314, 321] width 7 height 9
radio input "true"
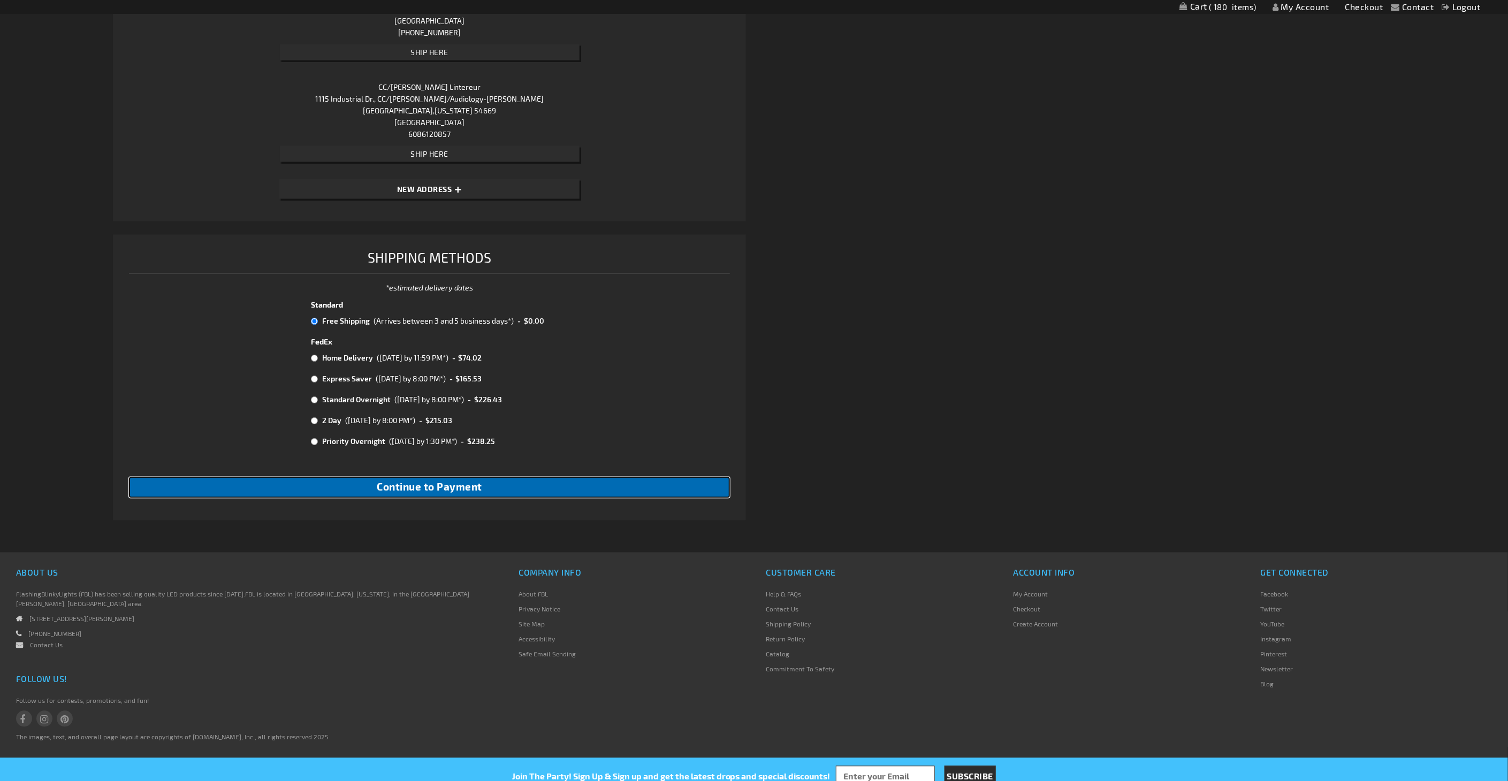
click at [591, 487] on button "Continue to Payment" at bounding box center [429, 487] width 601 height 21
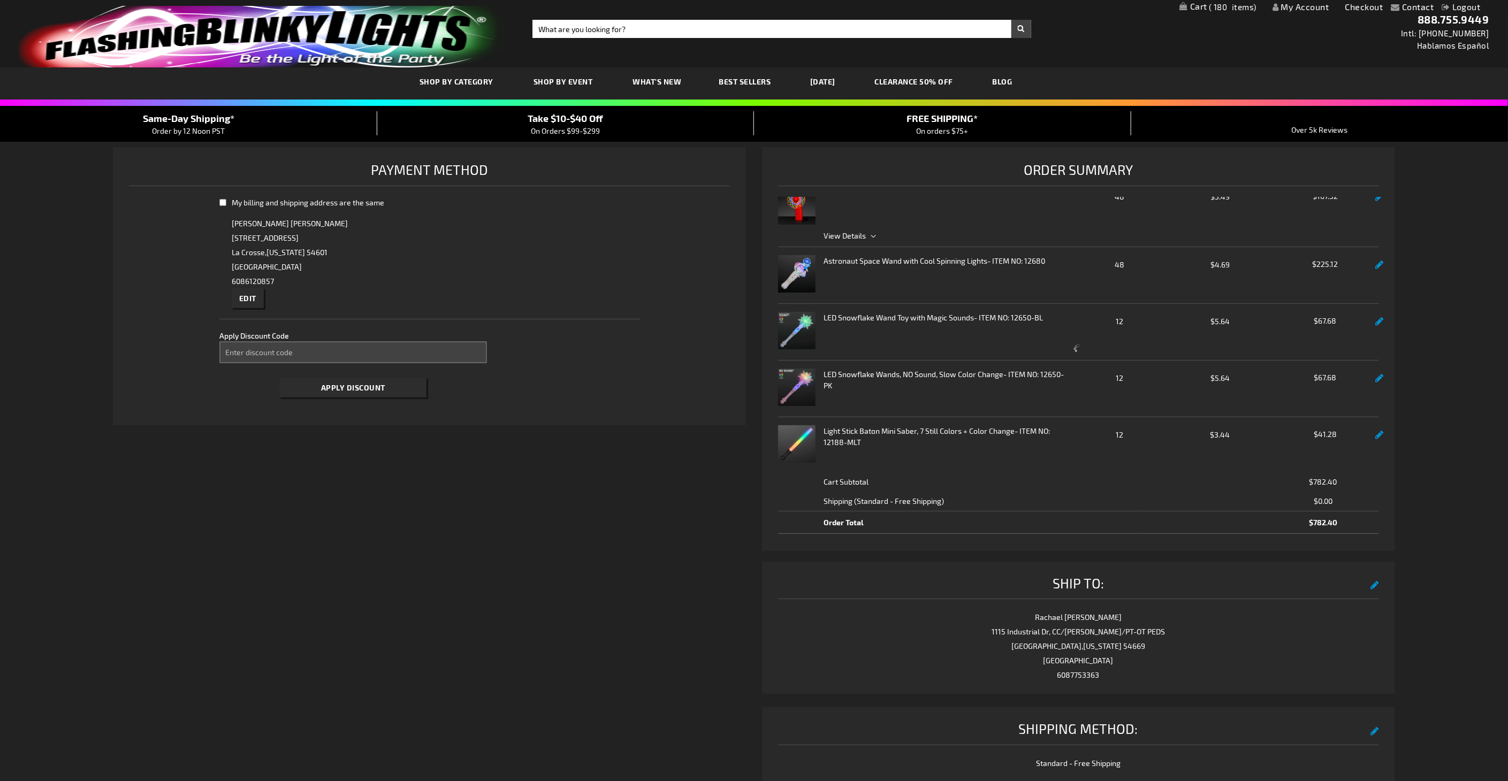
select select "65c7f823fd9a1e56973817de6b9a78f8c1faa0a4"
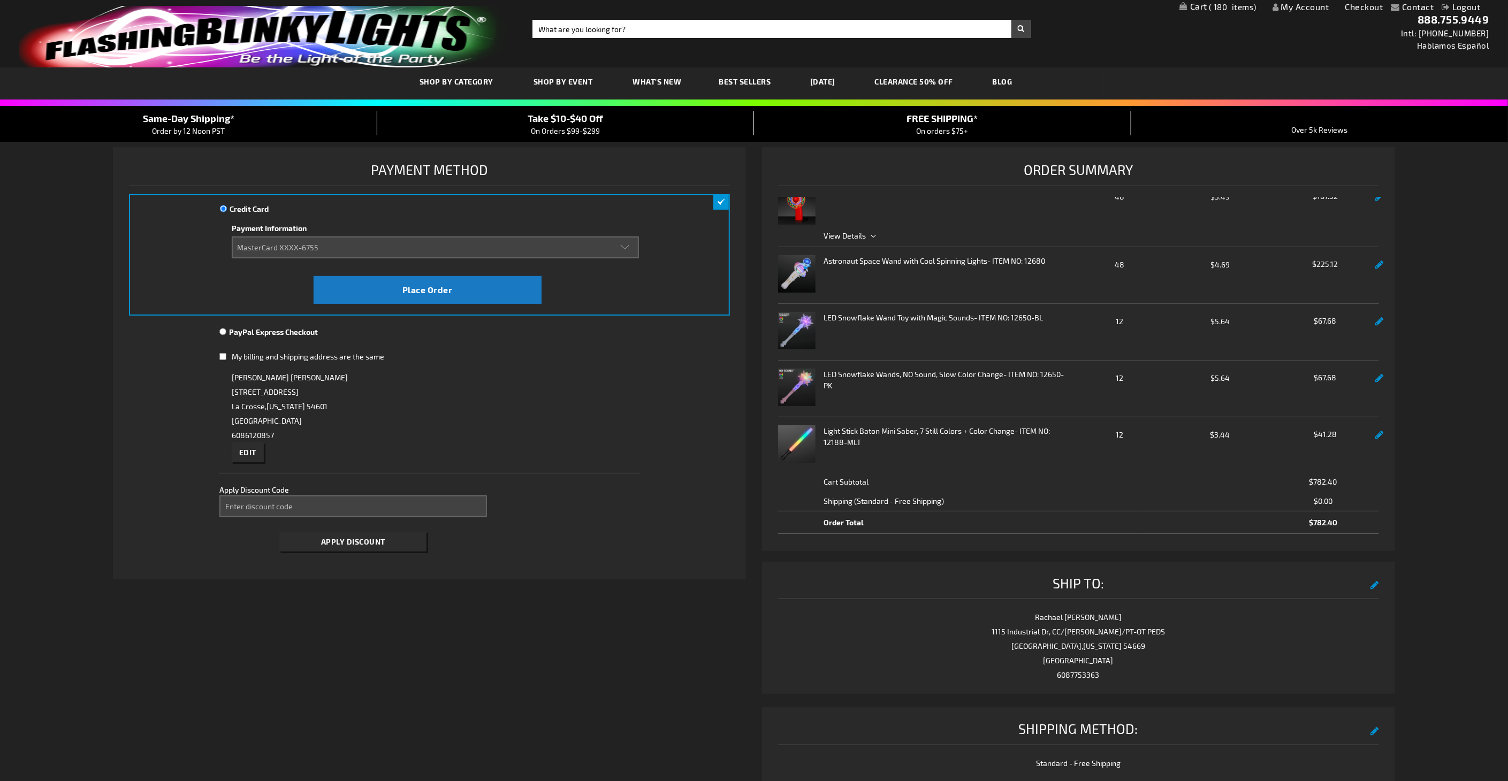
click at [295, 359] on span "My billing and shipping address are the same" at bounding box center [308, 356] width 153 height 9
click at [226, 359] on input "My billing and shipping address are the same" at bounding box center [222, 357] width 7 height 22
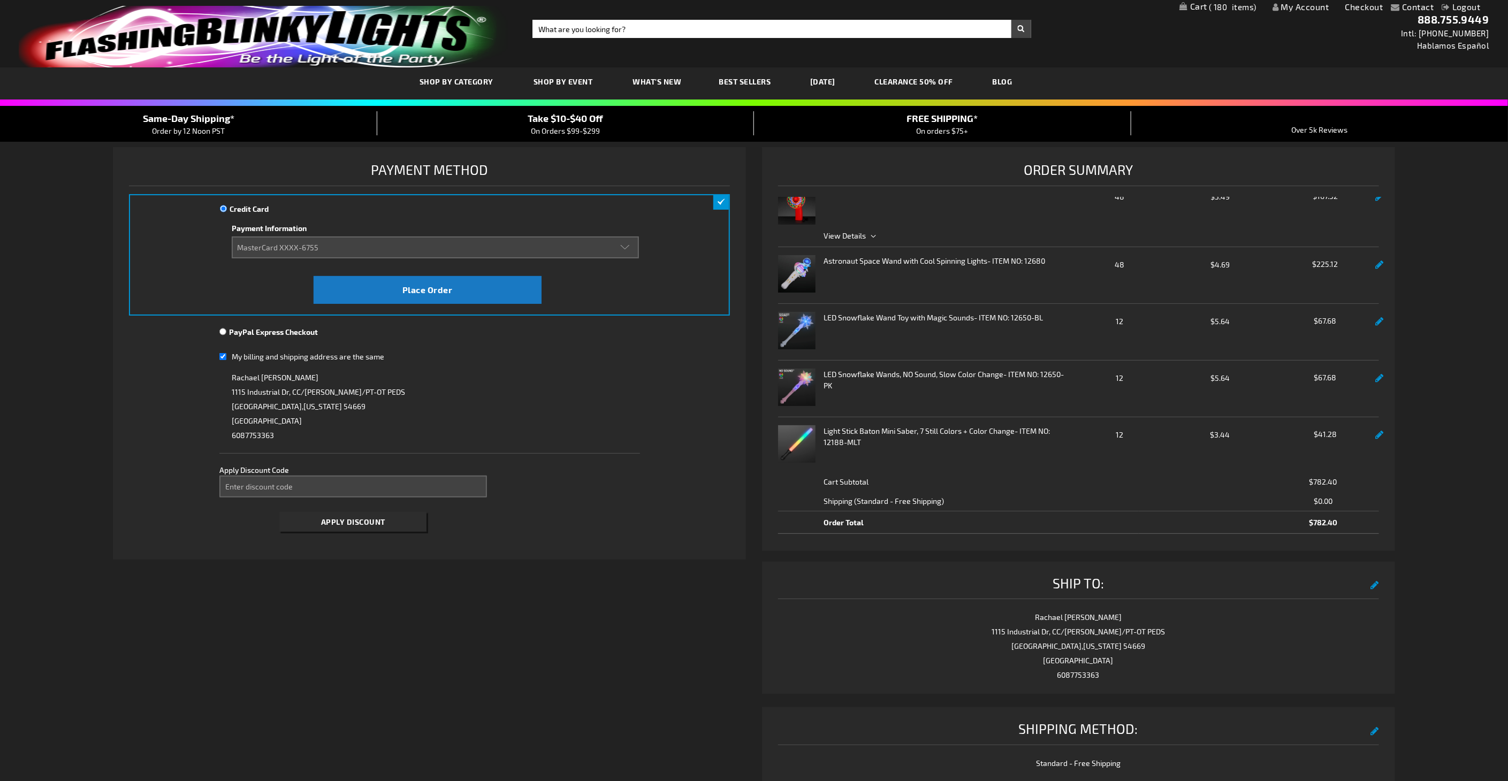
click at [225, 354] on input "My billing and shipping address are the same" at bounding box center [222, 357] width 7 height 22
checkbox input "false"
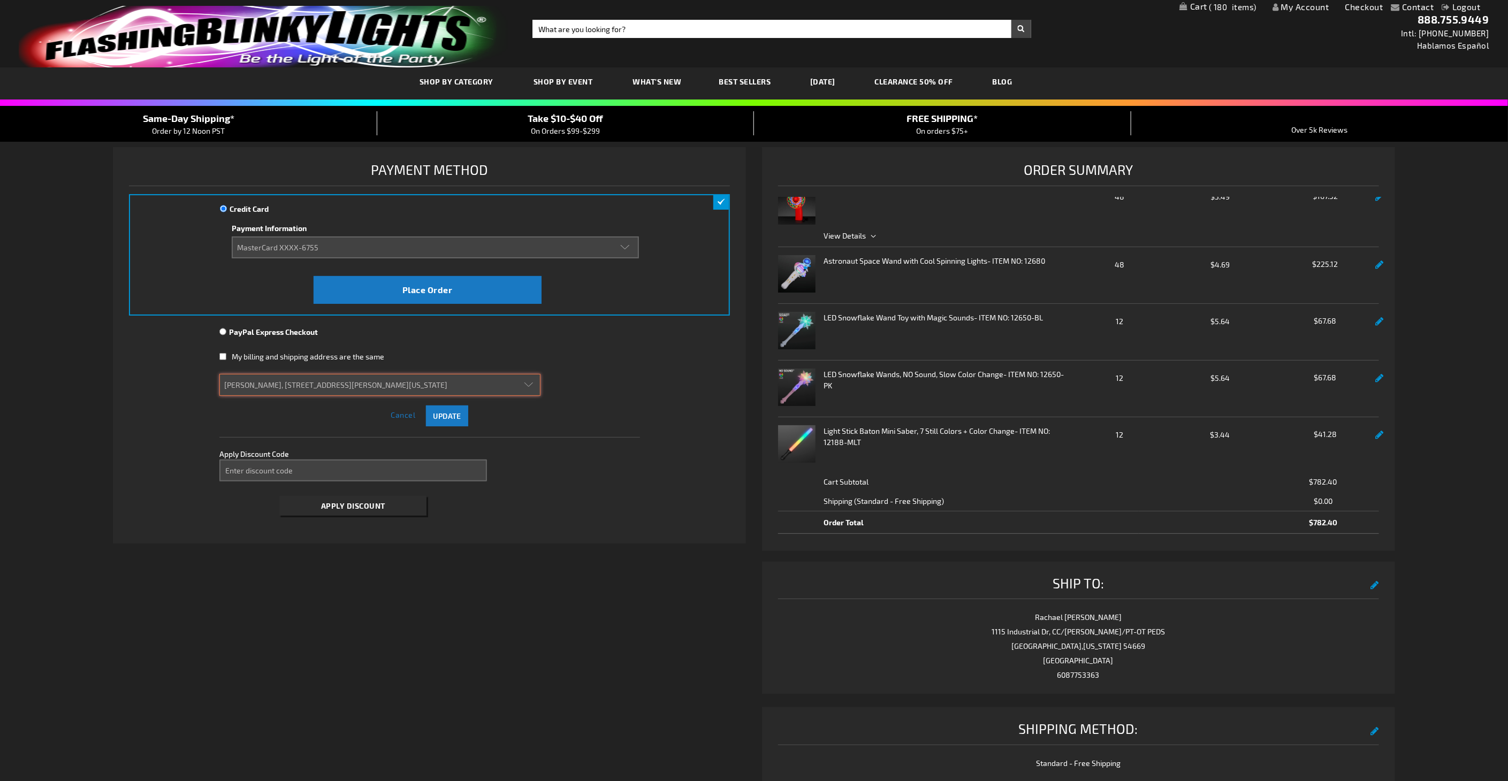
click at [286, 380] on select "Rachael Kaiser, 1115 Industrial Dr CC/R.KAISER/PT-OT PEDS, West Salem, Wisconsi…" at bounding box center [379, 385] width 321 height 22
select select
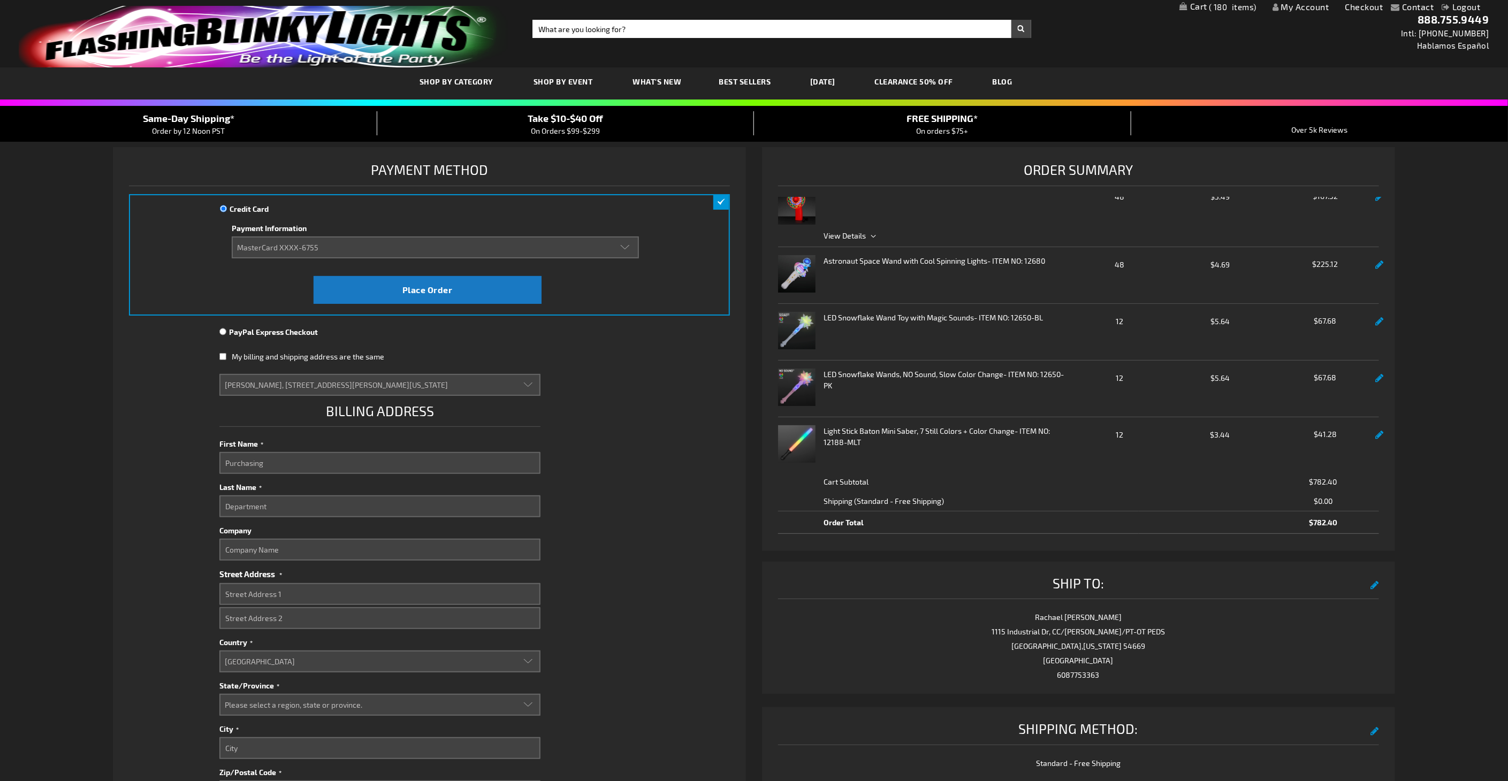
click at [227, 204] on div "Credit Card" at bounding box center [429, 212] width 419 height 19
click at [330, 246] on select "Add new card MasterCard XXXX-0043 (Expired 06/2024) MasterCard XXXX-1023 Master…" at bounding box center [435, 248] width 407 height 22
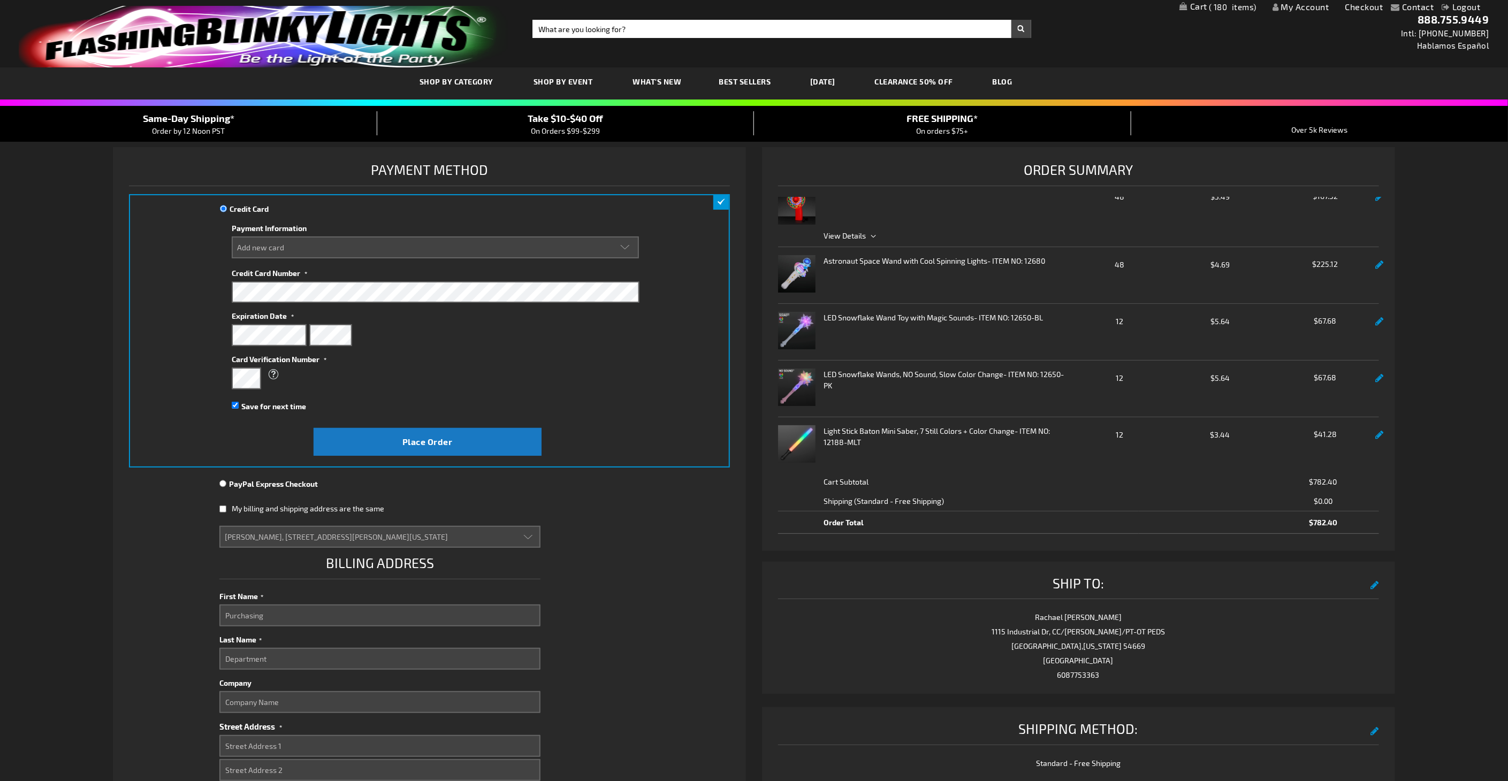
click at [394, 339] on div at bounding box center [435, 335] width 407 height 22
click at [277, 332] on div "Expiration Date" at bounding box center [435, 326] width 407 height 39
click at [270, 416] on fieldset "Credit Card Information Payment Information Add new card MasterCard XXXX-0043 (…" at bounding box center [435, 323] width 407 height 200
select select
click at [261, 407] on span "Save for next time" at bounding box center [273, 406] width 65 height 9
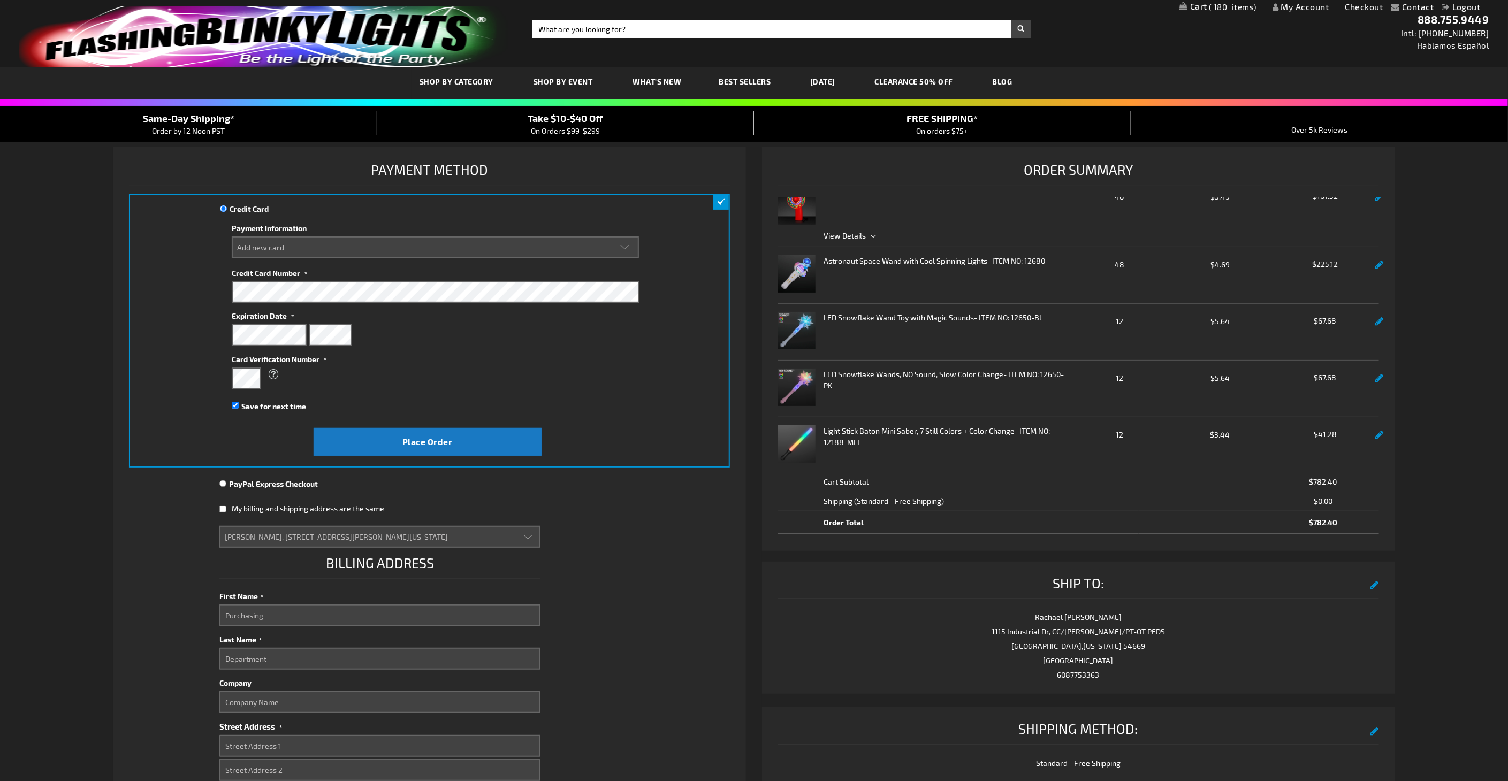
click at [239, 407] on input "Save for next time" at bounding box center [235, 405] width 7 height 7
checkbox input "false"
click at [253, 515] on input "Purchasing" at bounding box center [379, 616] width 321 height 22
select select
select select "64"
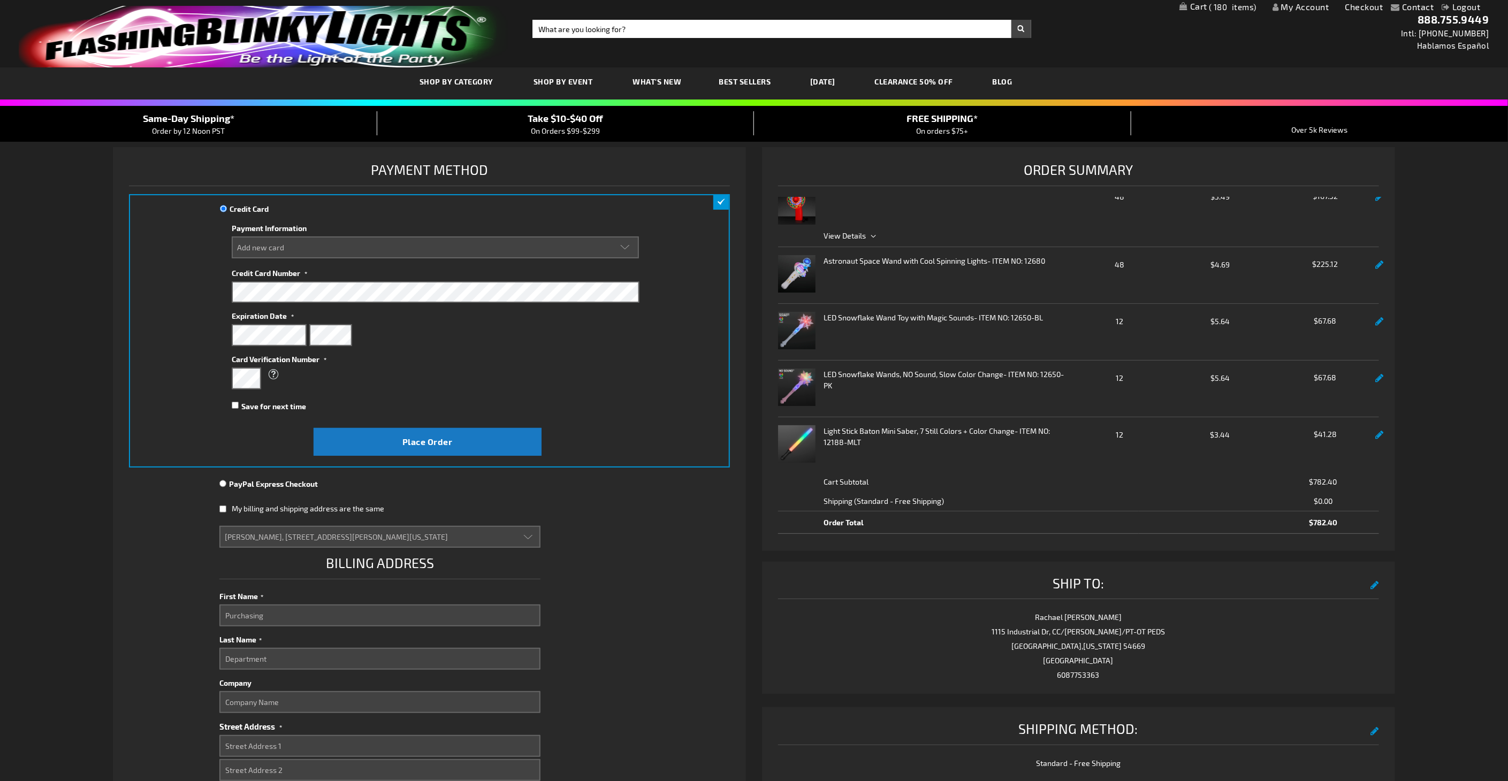
type input "6086120857"
click at [278, 515] on input "Department" at bounding box center [379, 659] width 321 height 22
click at [280, 515] on input "Company" at bounding box center [379, 702] width 321 height 22
click at [271, 515] on input "Purchasing" at bounding box center [379, 616] width 321 height 22
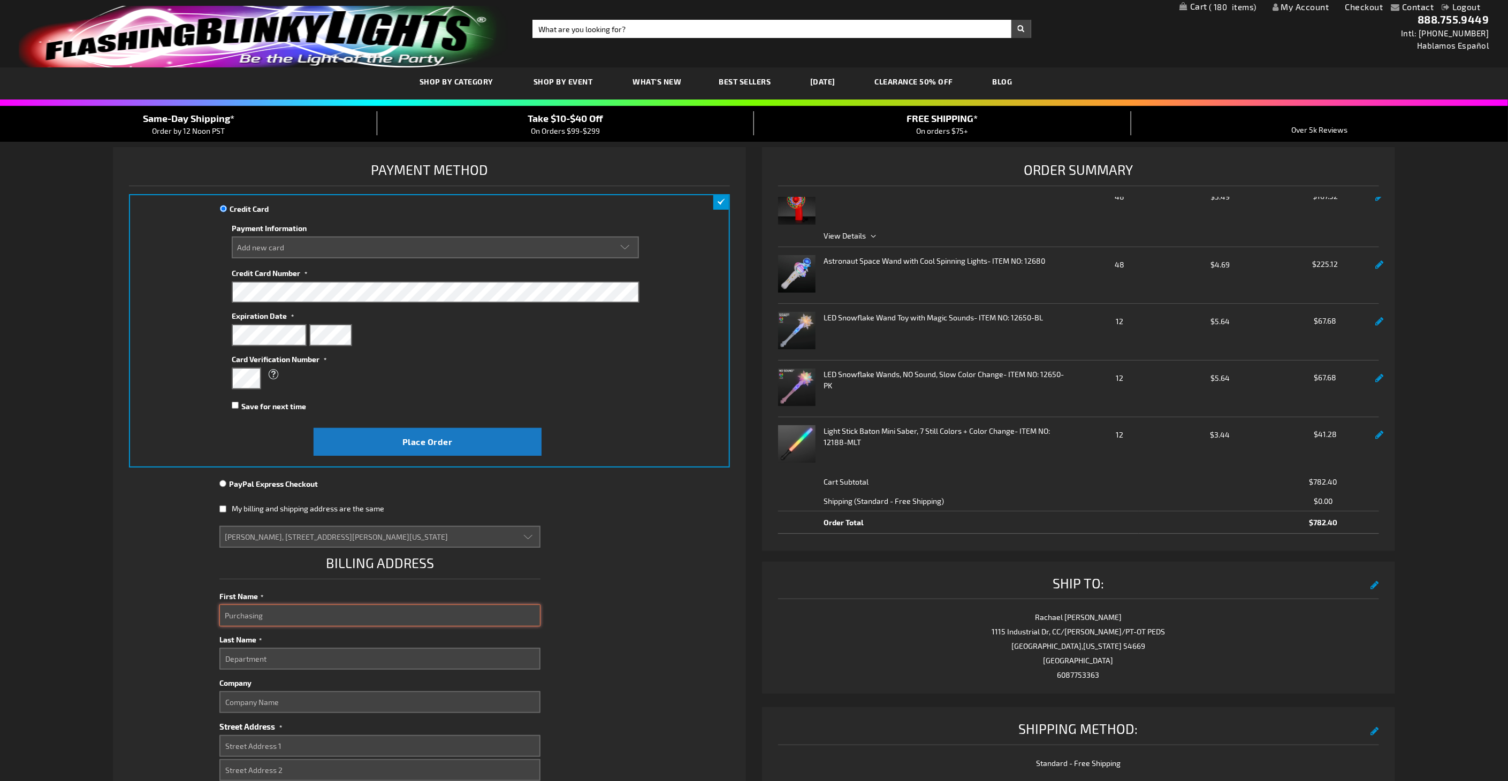
click at [271, 515] on input "Purchasing" at bounding box center [379, 616] width 321 height 22
select select
type input "d"
select select
type input "DMITRII"
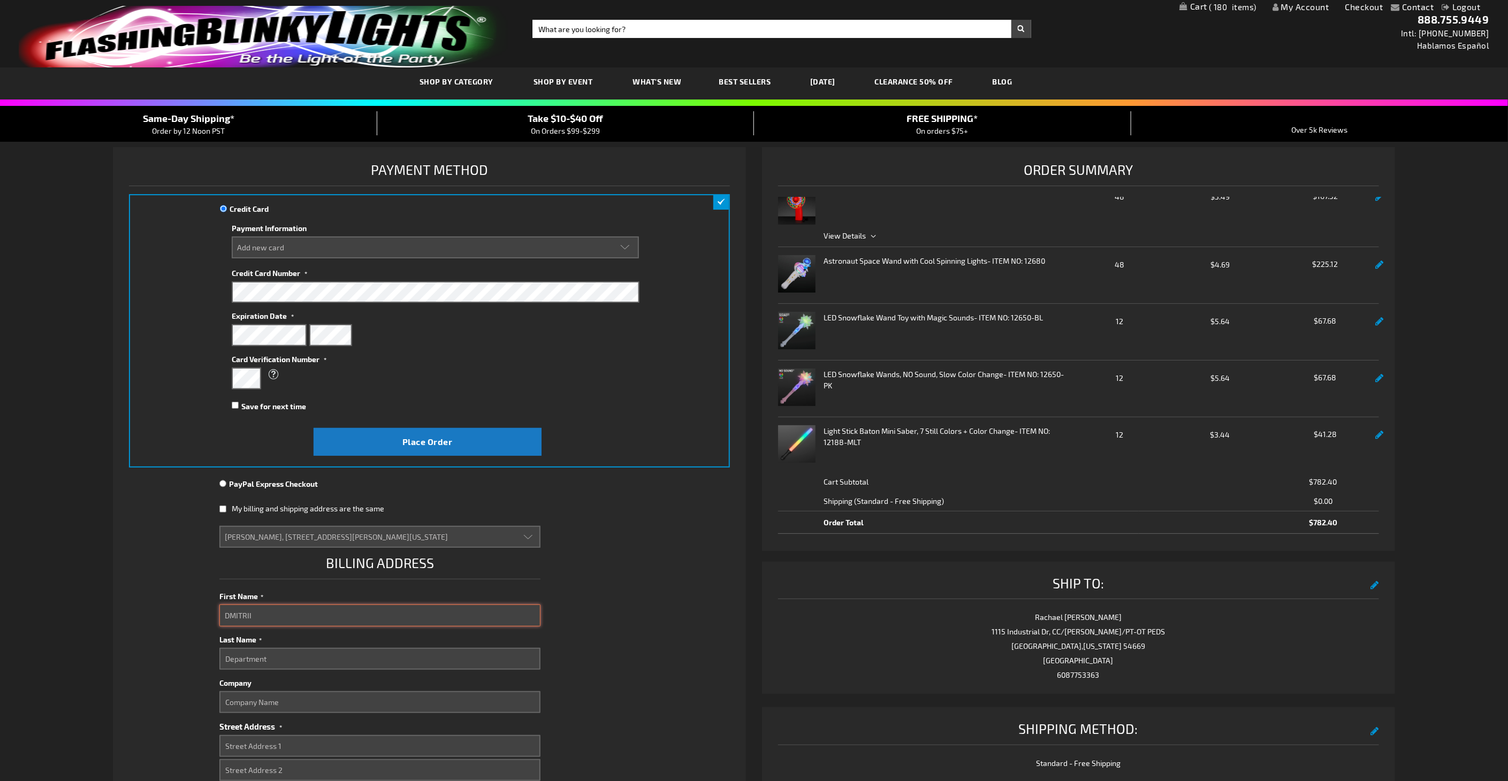
type input "[STREET_ADDRESS]"
type input "LA CROSSE"
type input "54601"
click at [282, 515] on input "Department" at bounding box center [379, 659] width 321 height 22
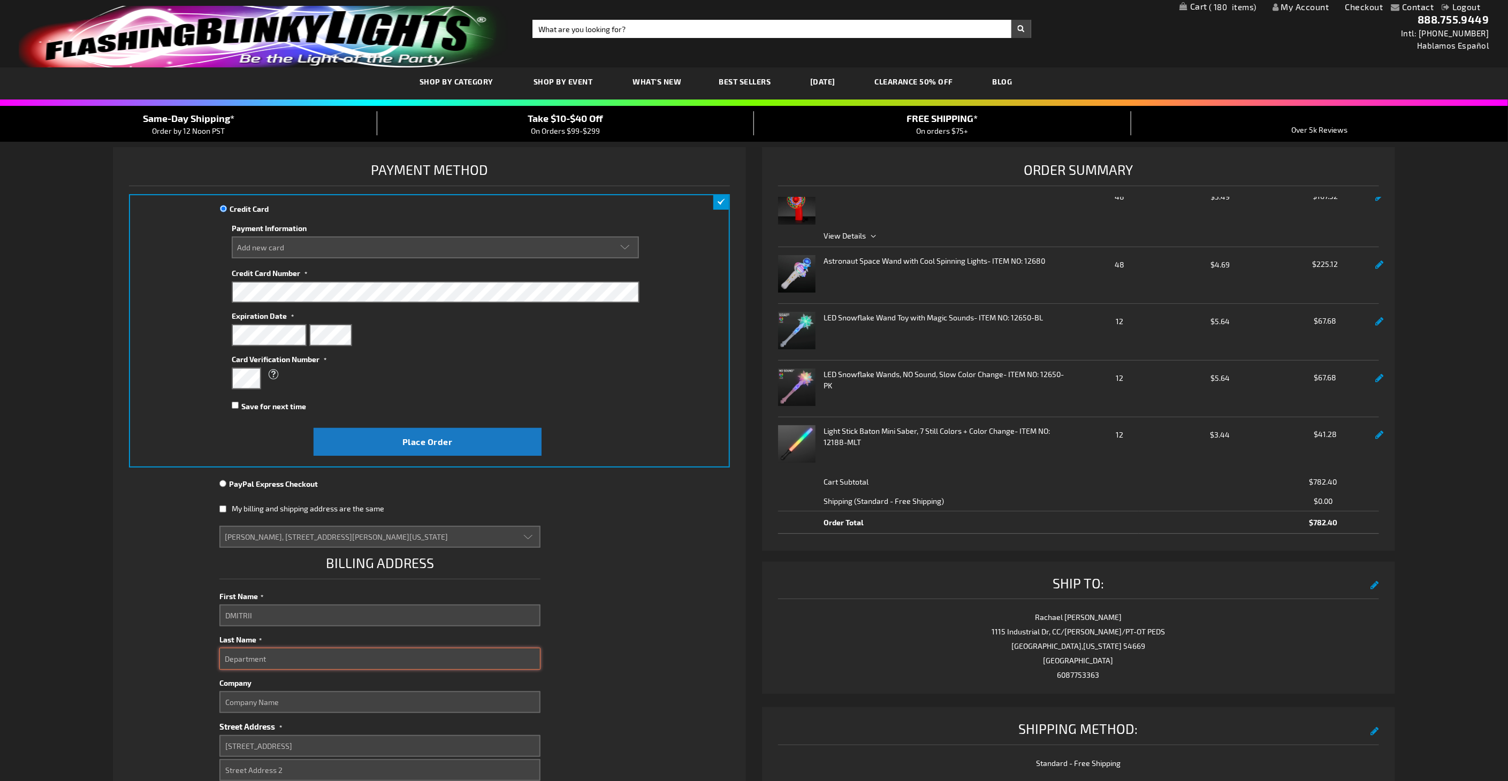
click at [282, 515] on input "Department" at bounding box center [379, 659] width 321 height 22
select select
type input "B"
select select
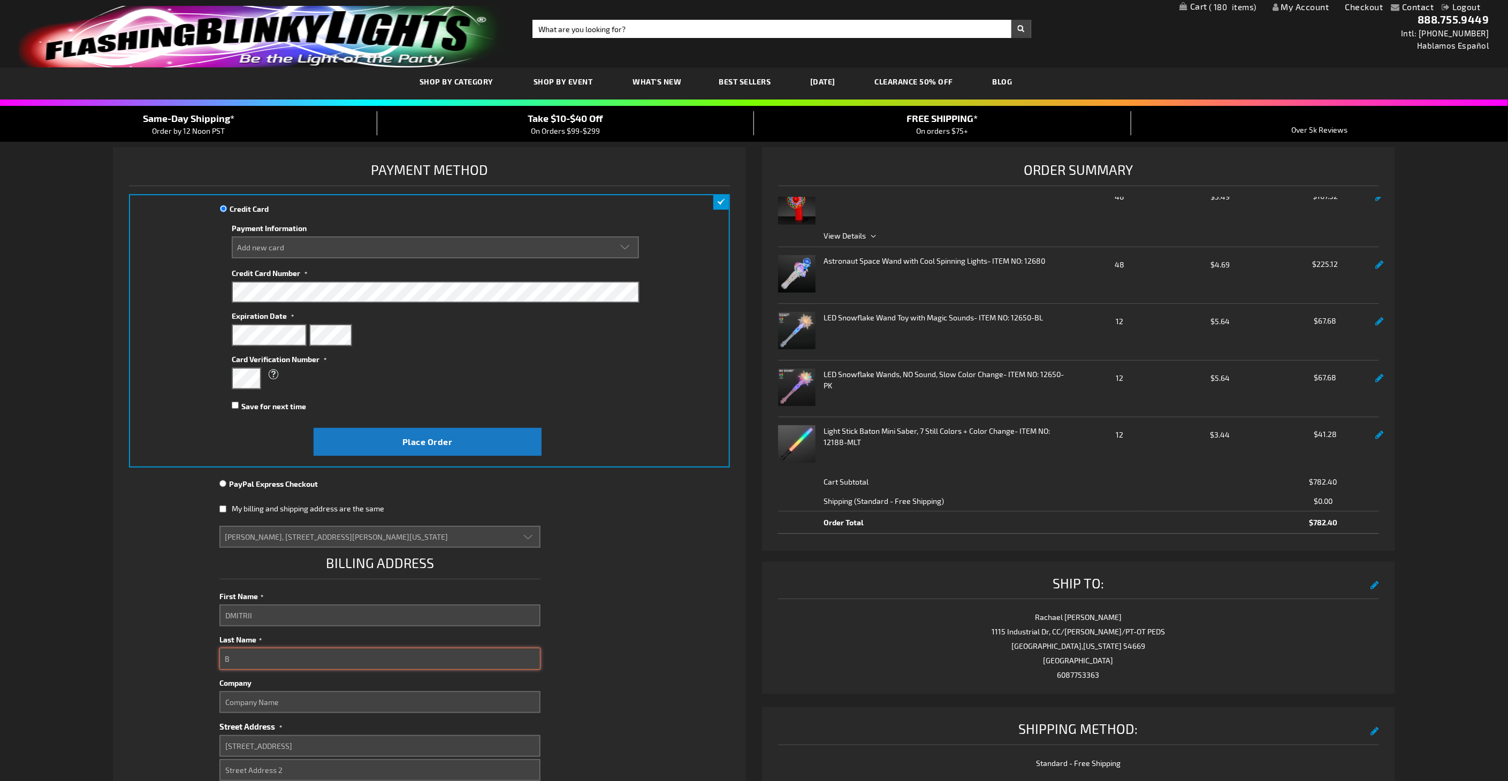
type input "Bo"
select select
type input "B"
select select
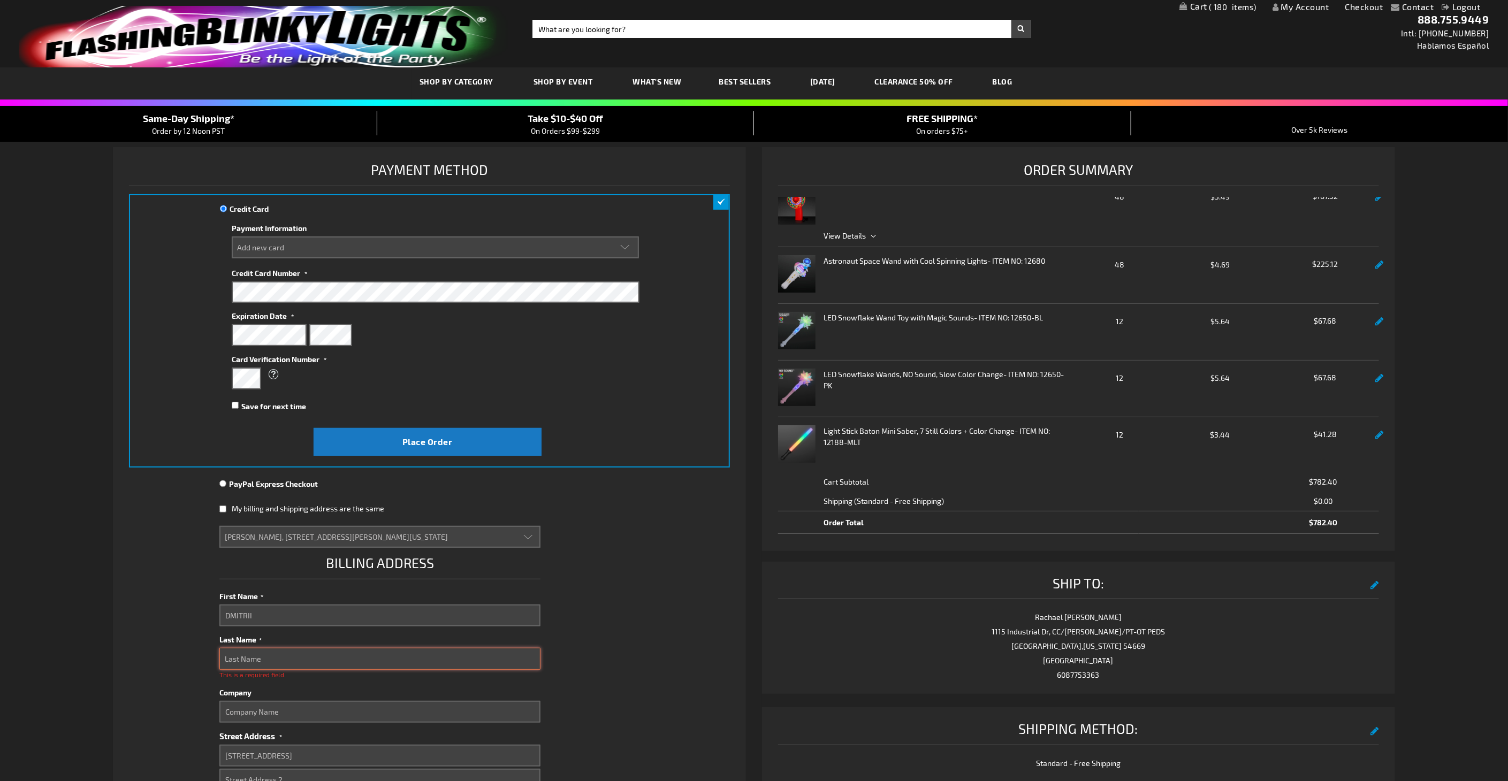
type input "B"
select select
type input "Bo"
select select
type input "Bor"
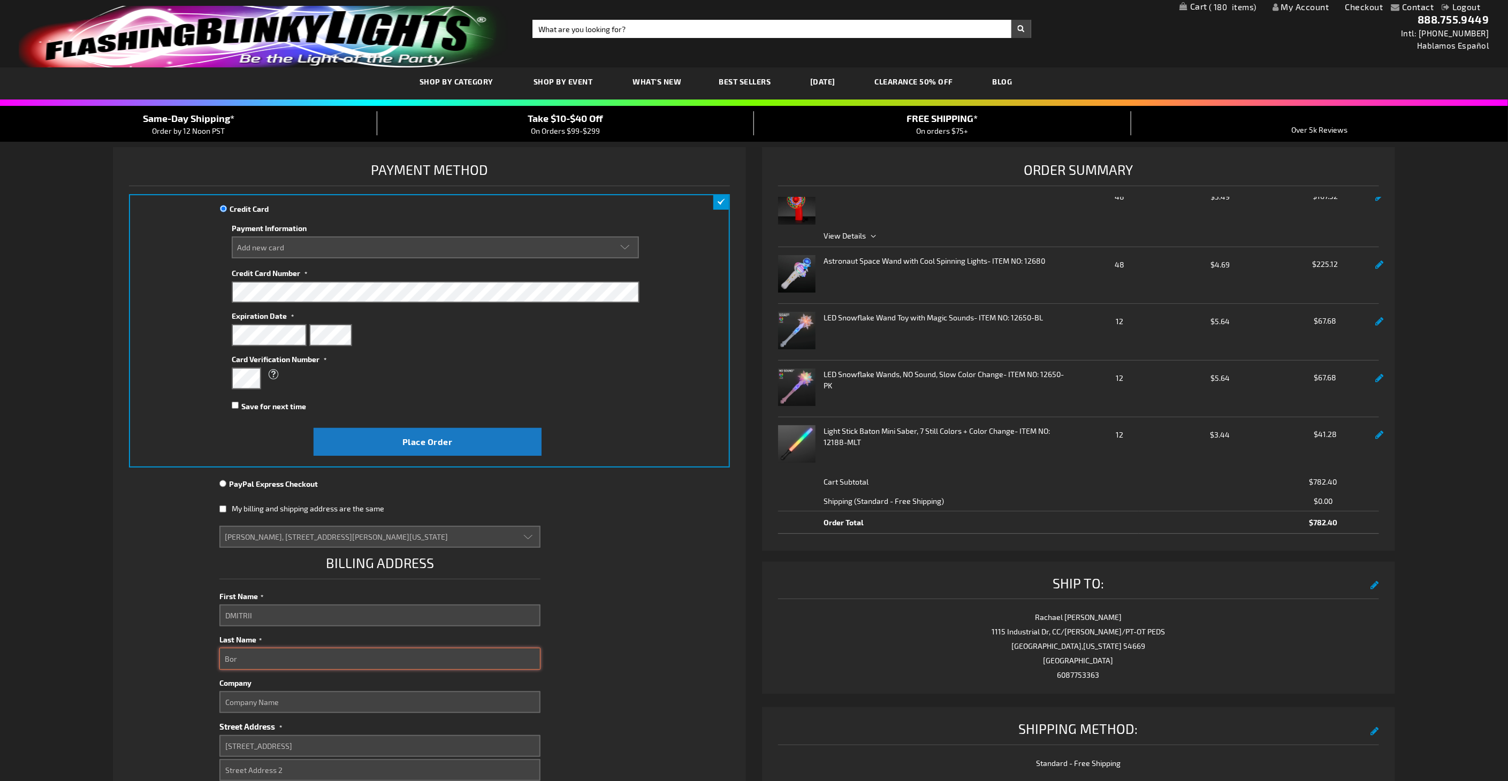
select select
type input "Boro"
select select
type input "Borov"
select select
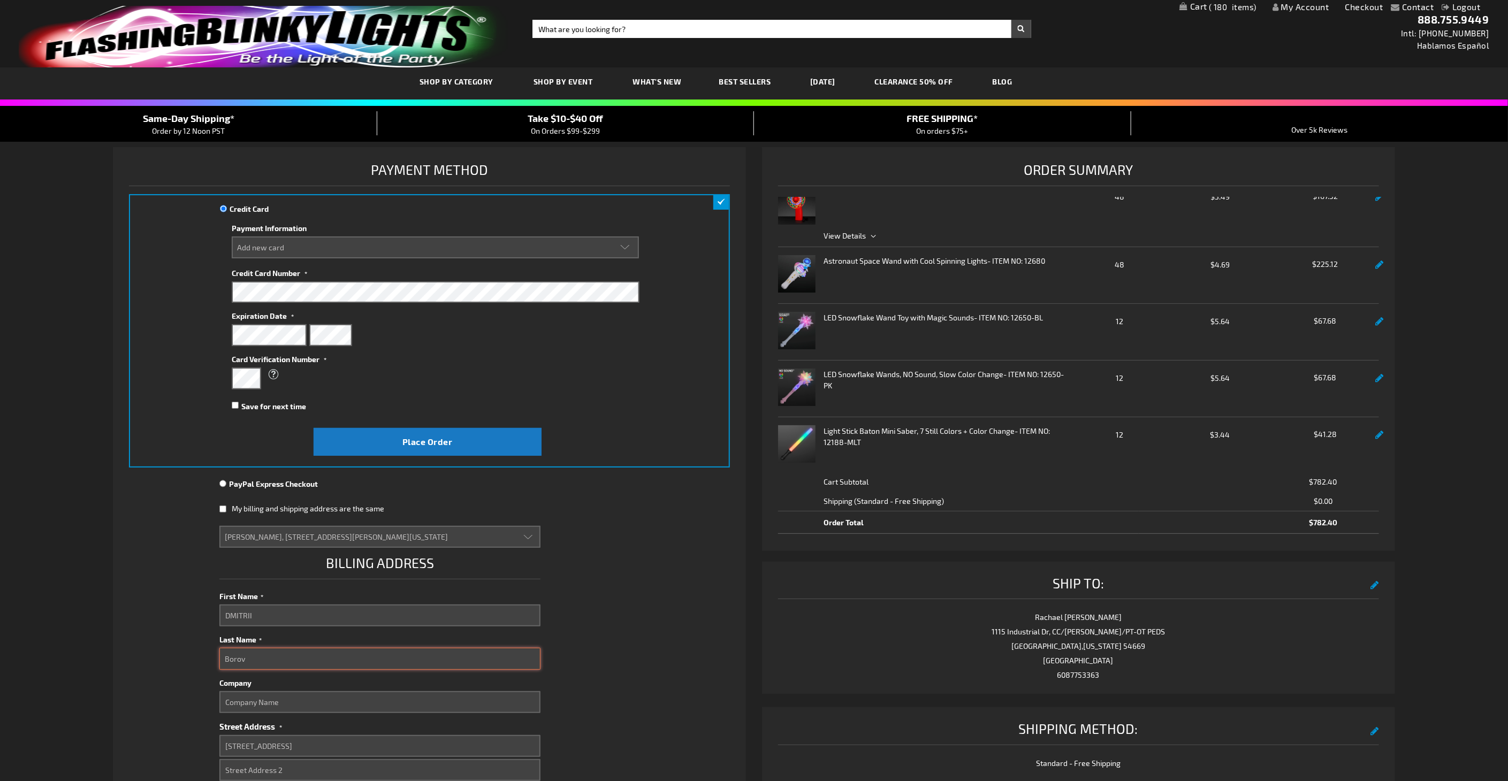
type input "Borovk"
select select
type input "Borovko"
select select
type input "Borovkov"
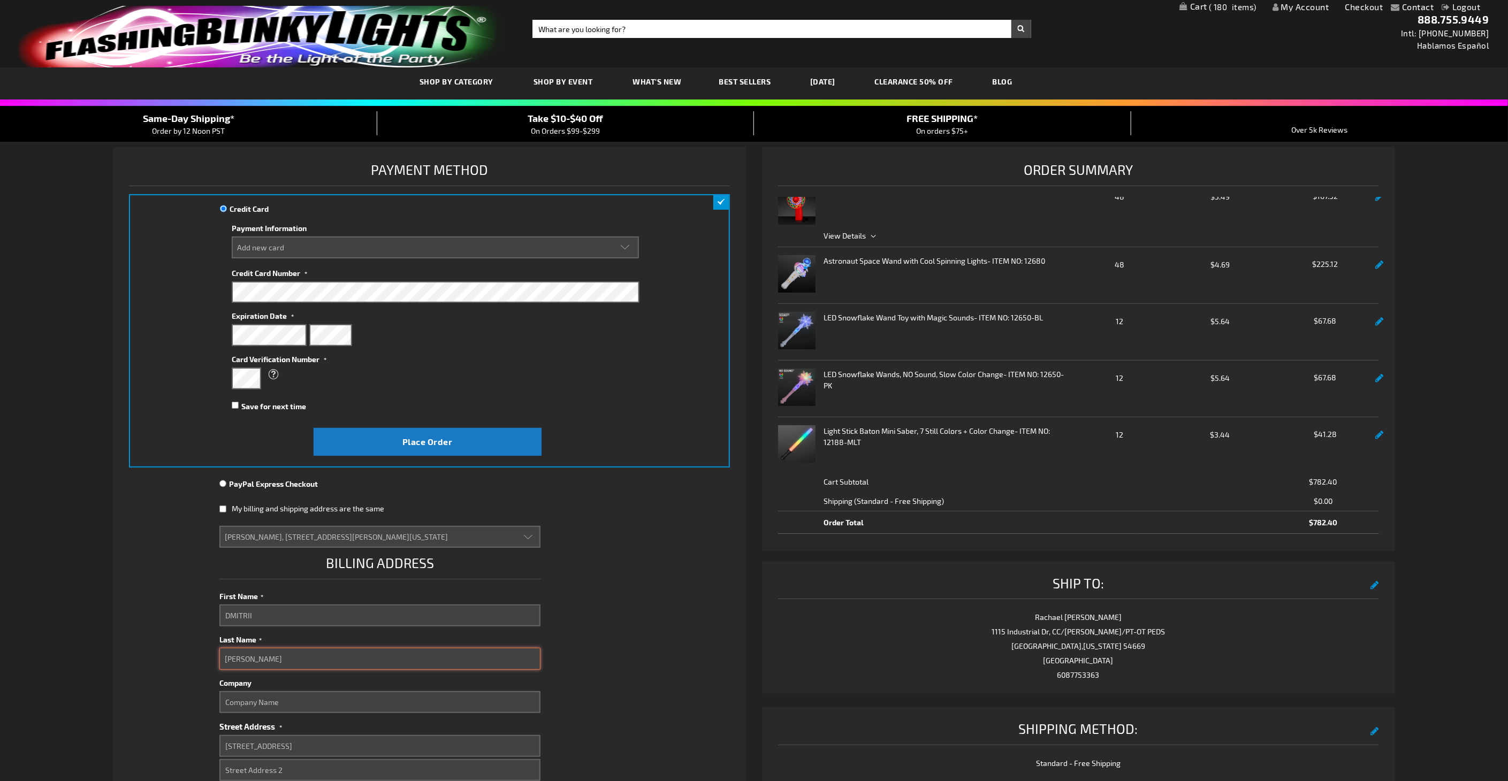
select select
type input "Borovkov"
click at [284, 515] on input "DMITRII" at bounding box center [379, 616] width 321 height 22
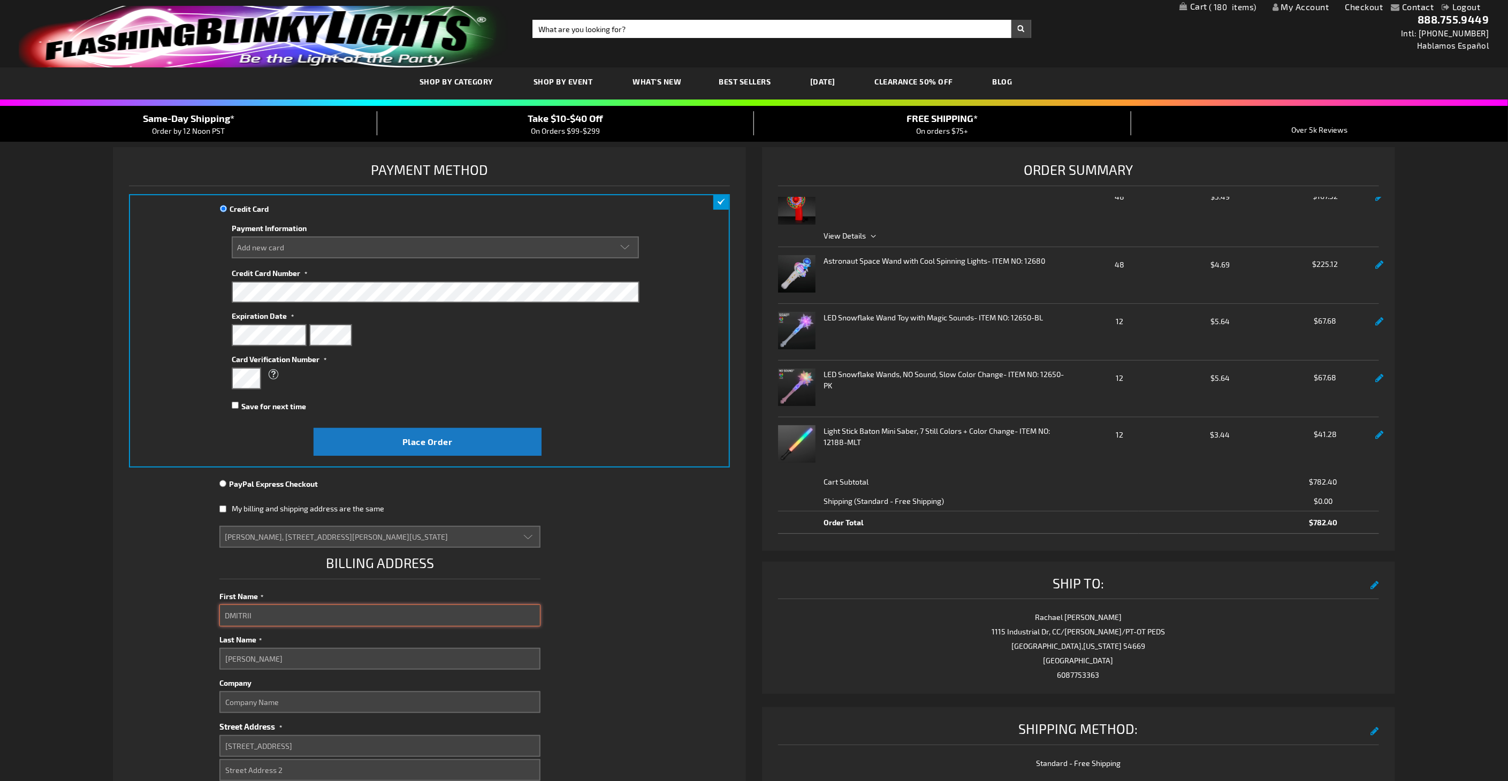
select select
type input "d"
select select
type input "D"
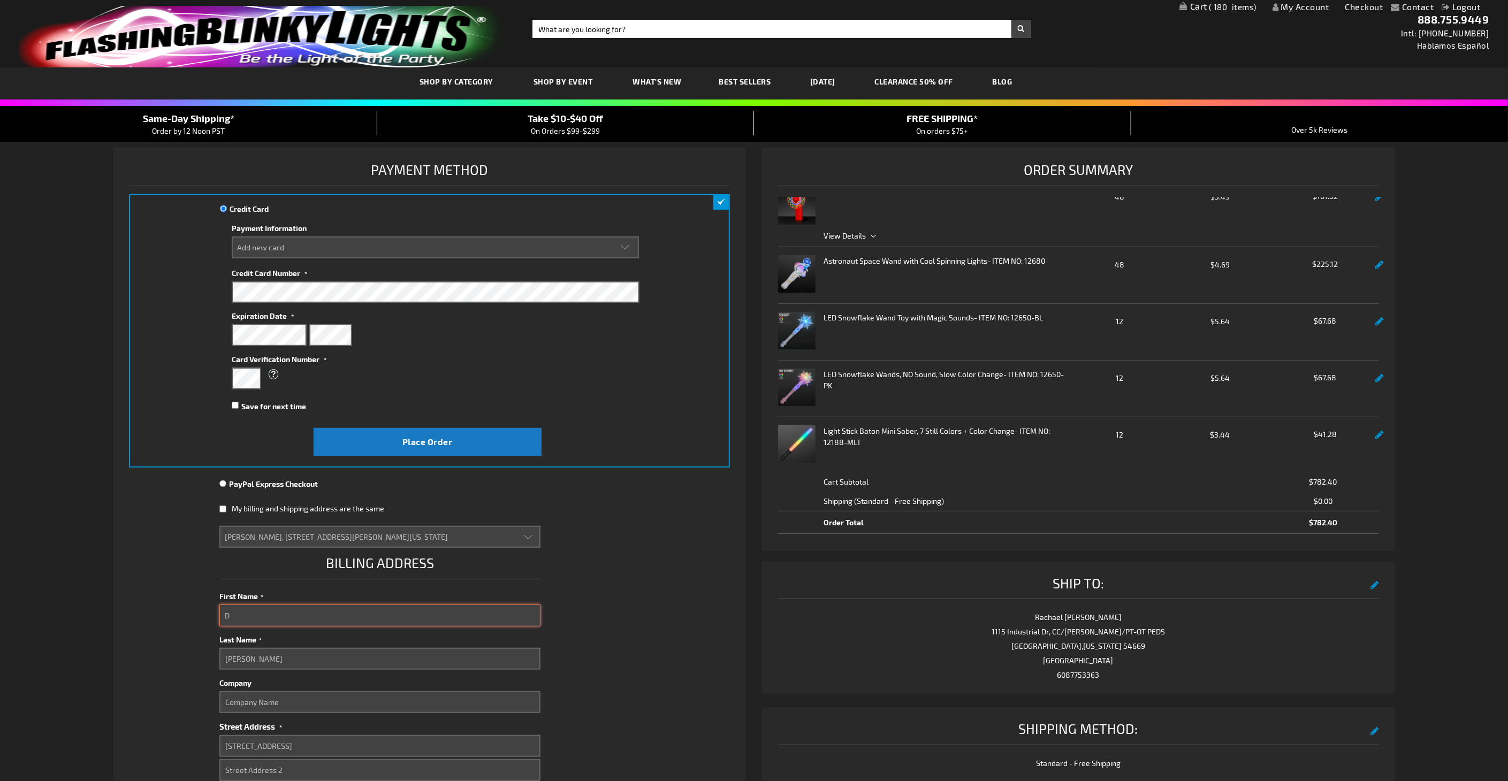
select select
type input "Dm"
select select
type input "Dmi"
select select
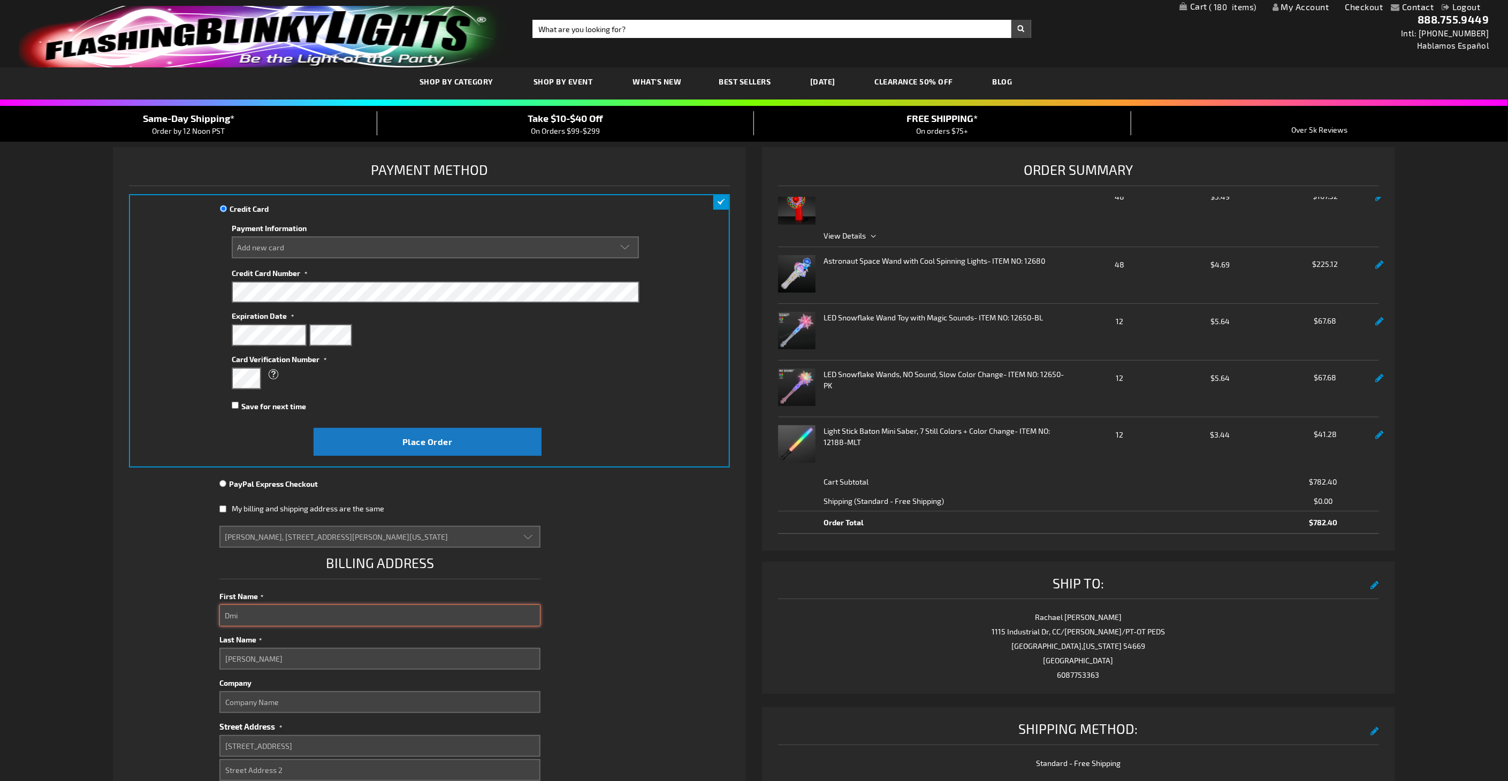
type input "Dmit"
select select
type input "Dmitr"
select select
type input "Dmitri"
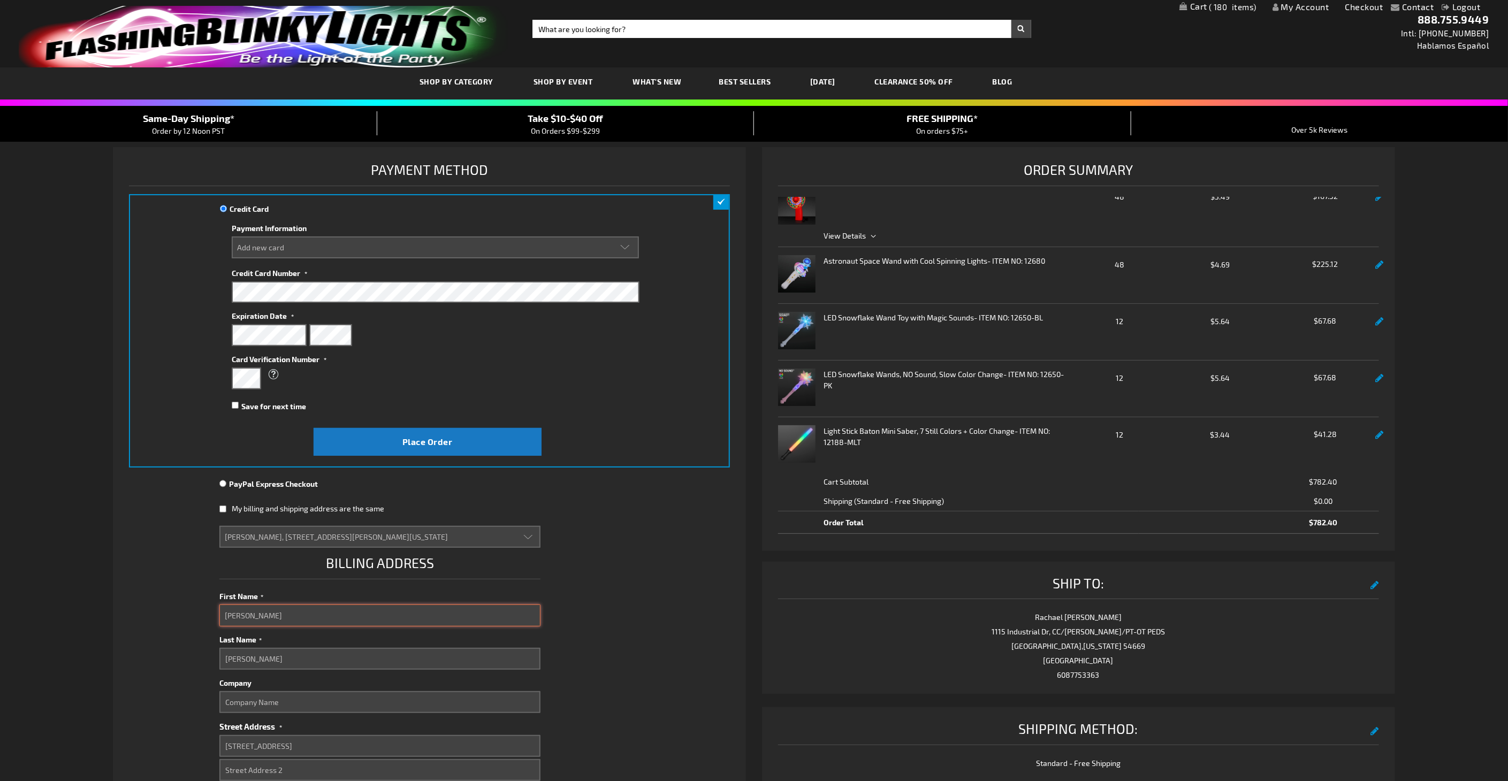
select select
type input "Dmitrii"
select select
type input "Dmitrii"
click at [549, 515] on div "Billing Address First Name Dmitrii Last Name Borovkov Company Street Address St…" at bounding box center [429, 790] width 421 height 477
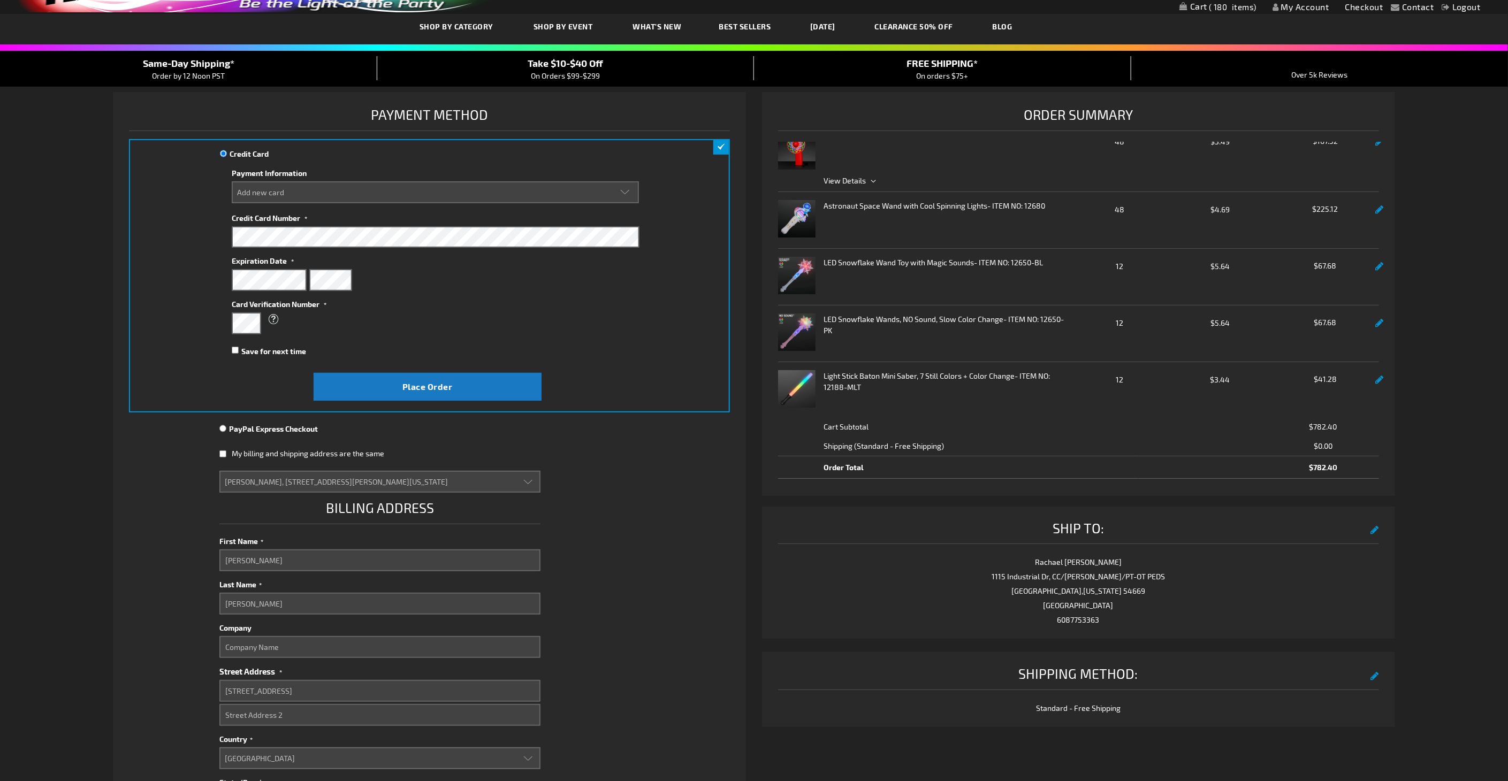
scroll to position [475, 0]
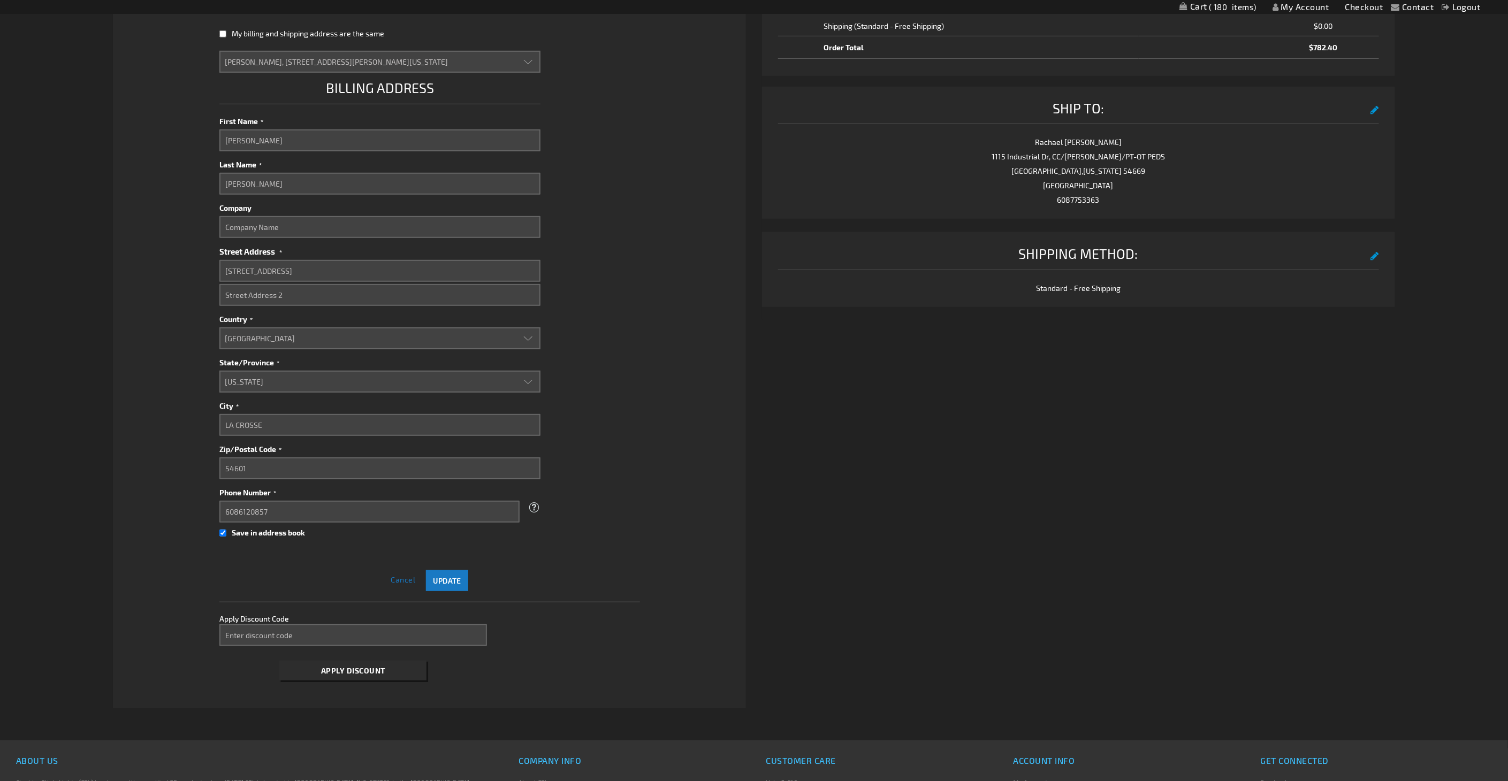
select select
click at [287, 515] on span "Save in address book" at bounding box center [268, 532] width 73 height 9
click at [226, 515] on input "Save in address book" at bounding box center [222, 533] width 7 height 22
checkbox input "false"
click at [446, 515] on span "Update" at bounding box center [447, 580] width 28 height 9
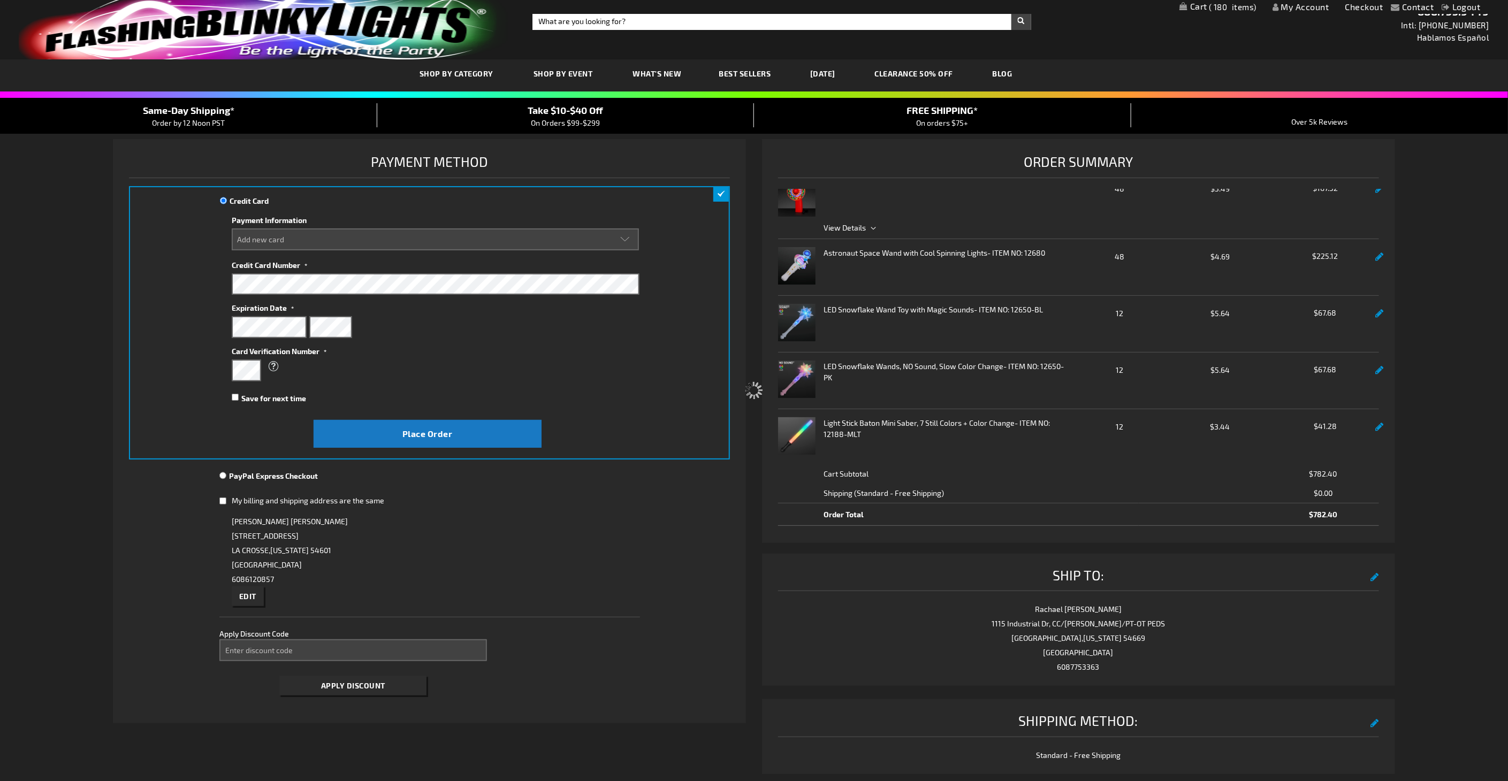
scroll to position [0, 0]
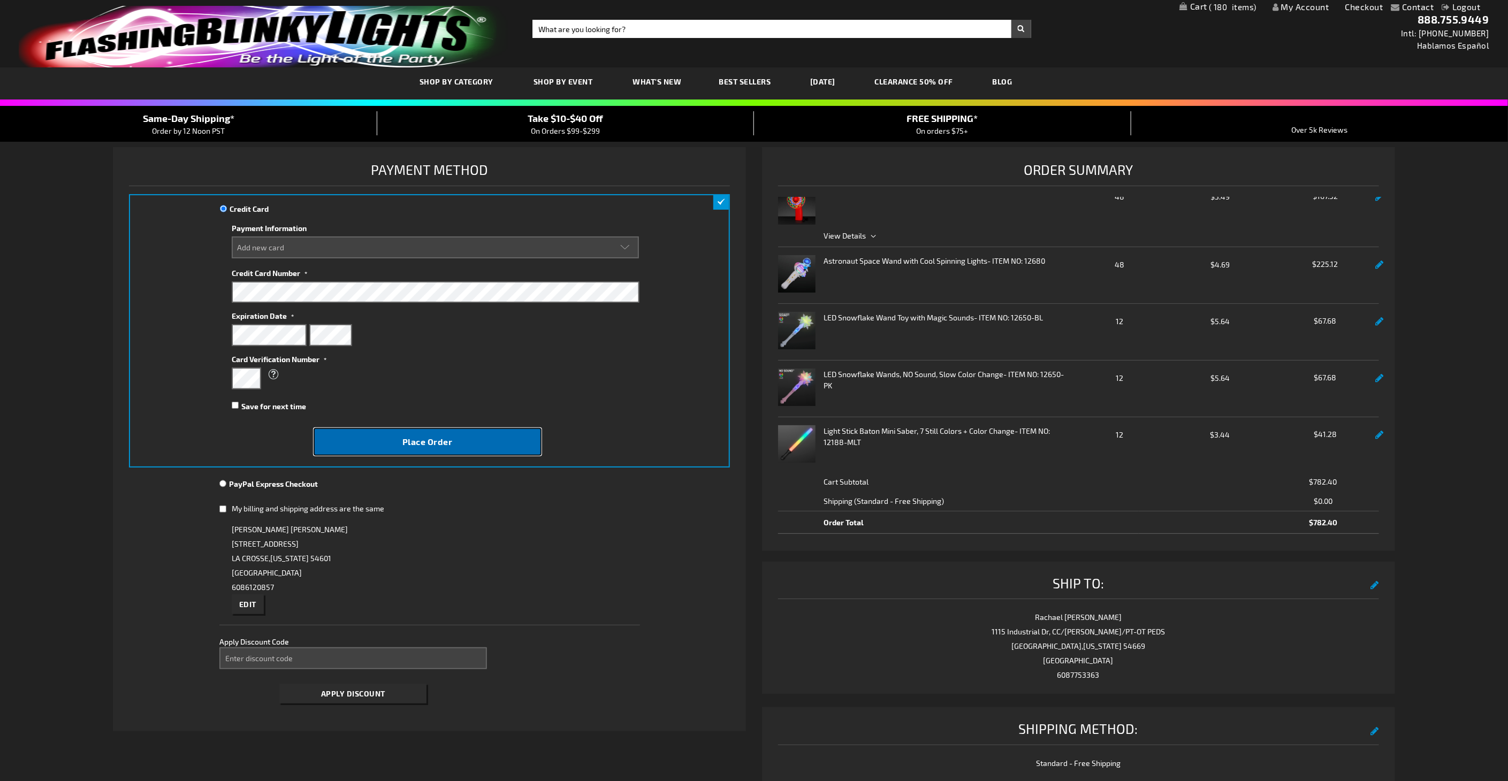
click at [455, 441] on button "Place Order" at bounding box center [428, 442] width 228 height 28
select select
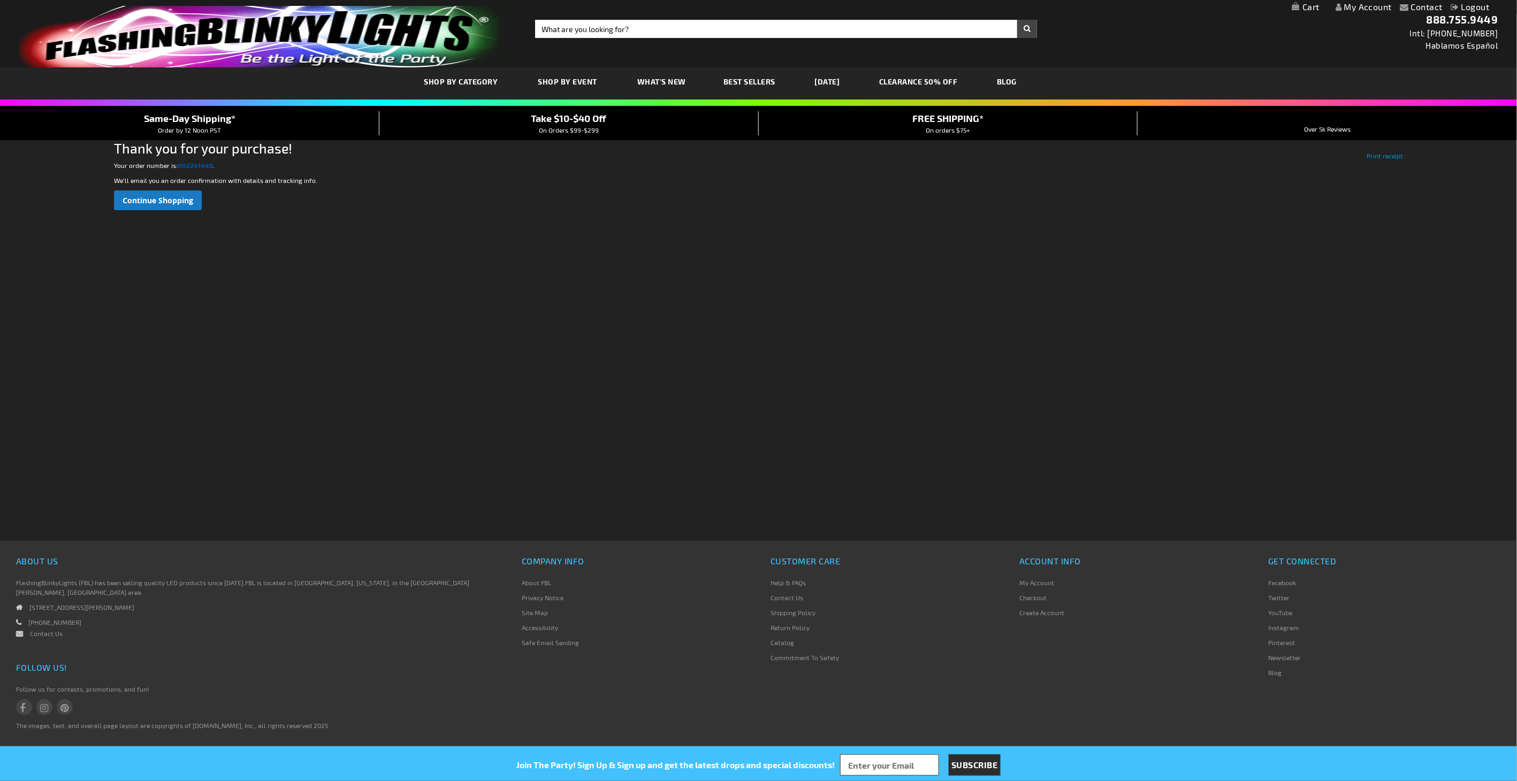
click at [191, 164] on strong "002241448" at bounding box center [195, 165] width 35 height 7
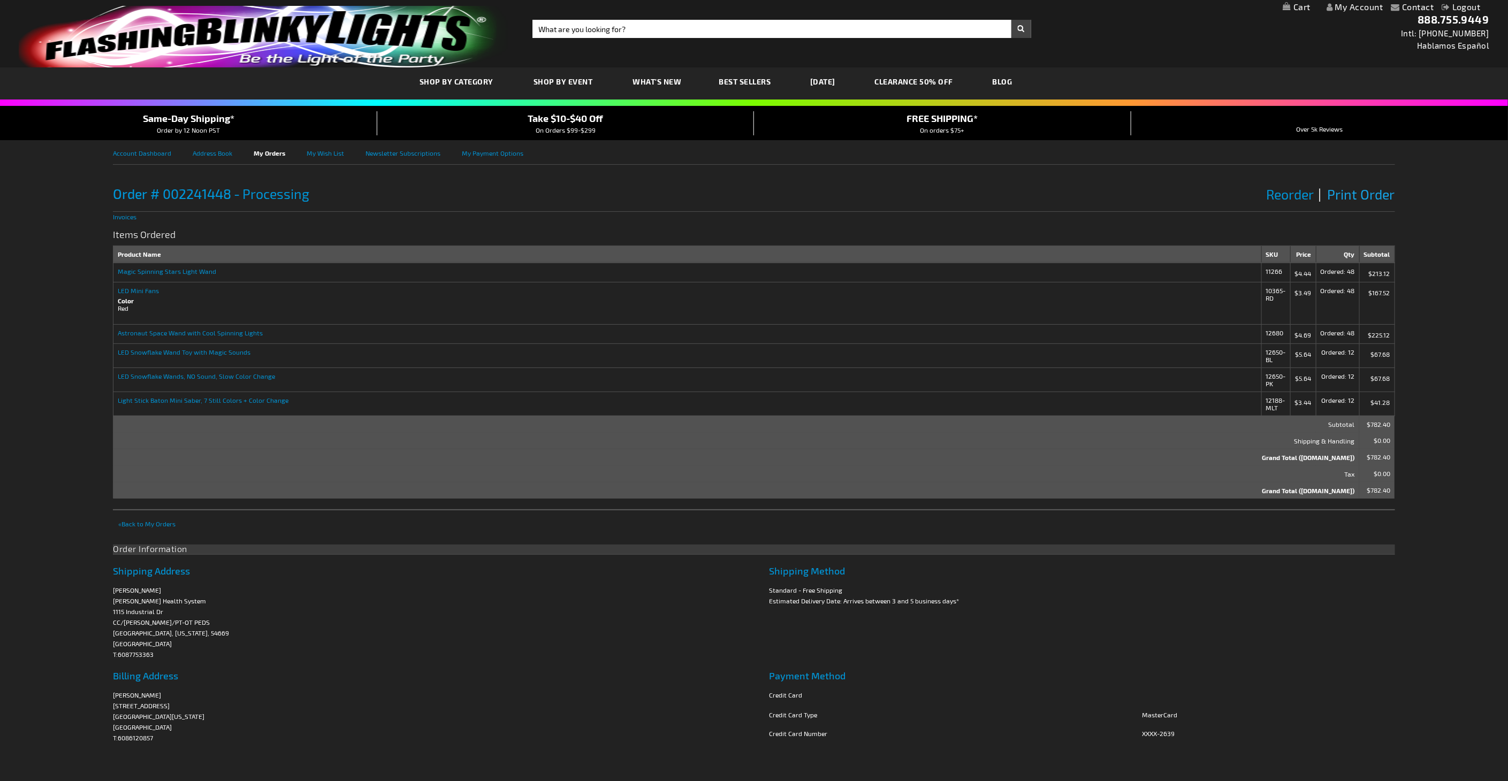
click at [1348, 192] on span "Print Order" at bounding box center [1361, 194] width 67 height 16
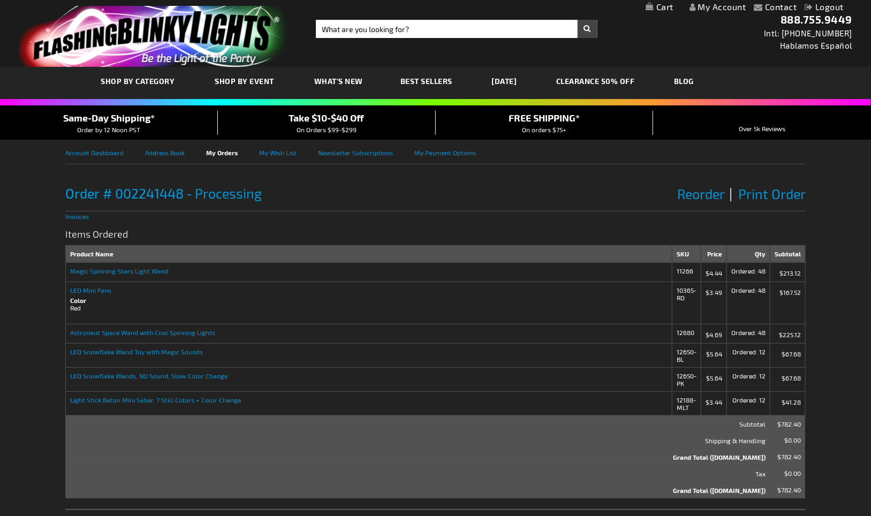
click at [370, 209] on div "Order # 002241448 Processing Order Date: August 20, 2025 Reorder Print Order" at bounding box center [435, 193] width 740 height 36
